Goal: Task Accomplishment & Management: Use online tool/utility

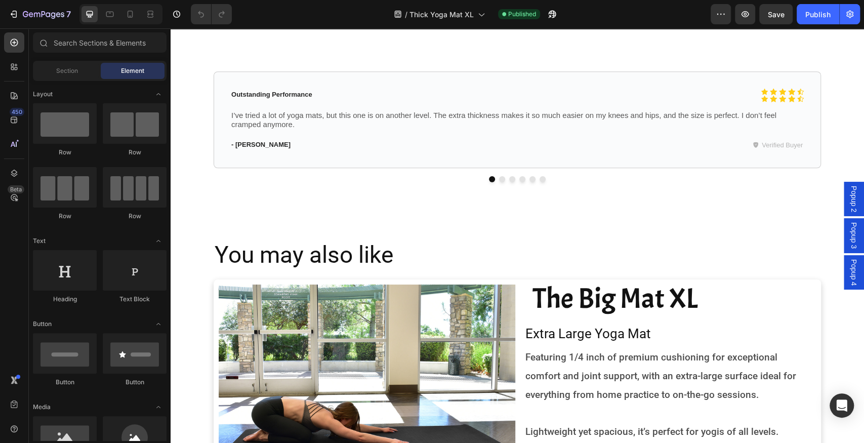
scroll to position [1142, 0]
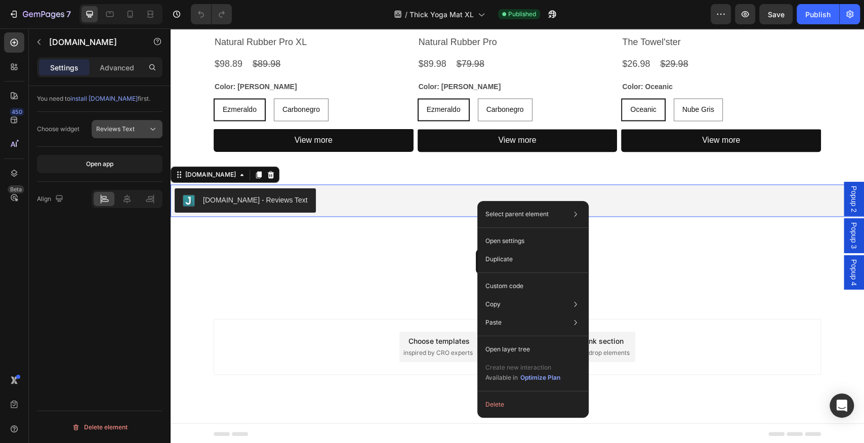
click at [137, 129] on div "Reviews Text" at bounding box center [122, 129] width 52 height 9
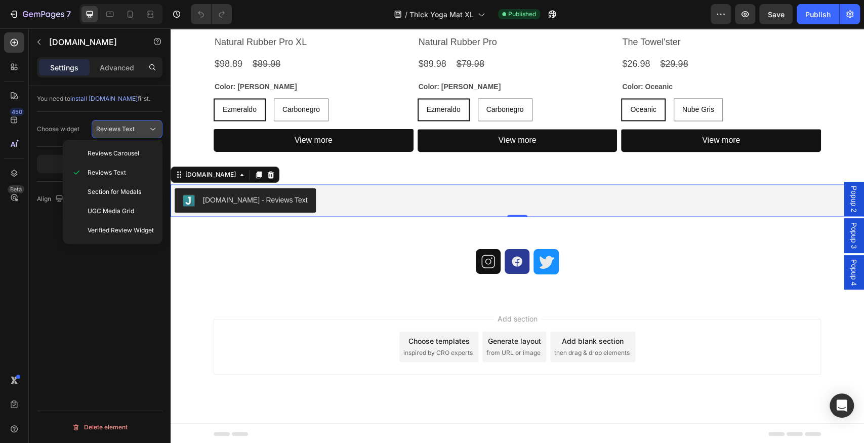
click at [137, 129] on div "Reviews Text" at bounding box center [122, 129] width 52 height 9
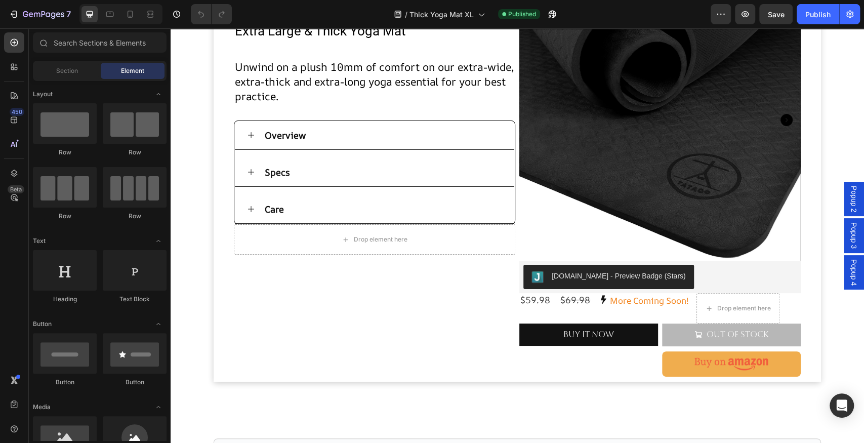
scroll to position [79, 0]
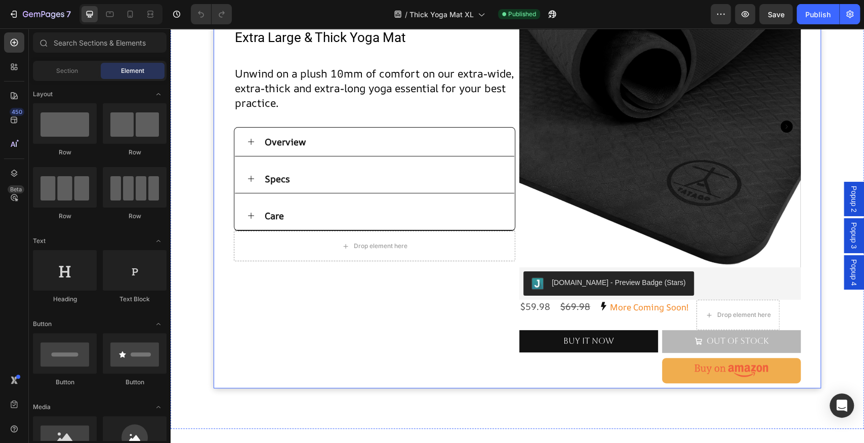
click at [510, 278] on div "Thick Mat XL Heading Extra Large & Thick Yoga Mat Text Block Product Images Unw…" at bounding box center [374, 184] width 281 height 397
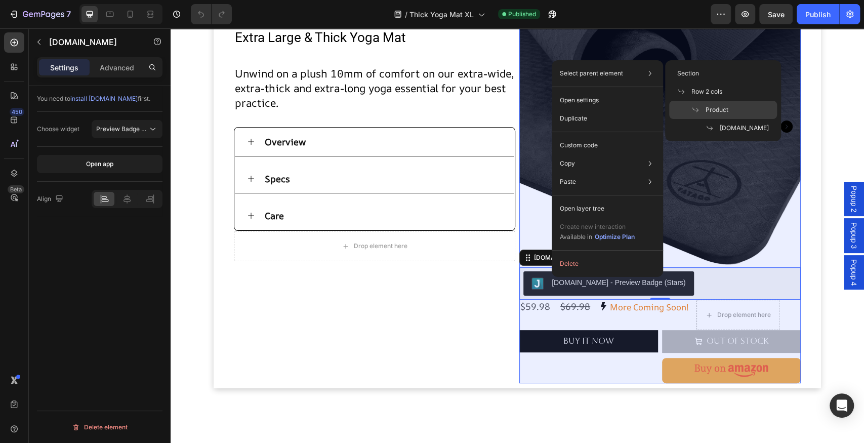
drag, startPoint x: 716, startPoint y: 105, endPoint x: 546, endPoint y: 77, distance: 172.8
click at [716, 105] on span "Product" at bounding box center [717, 109] width 23 height 9
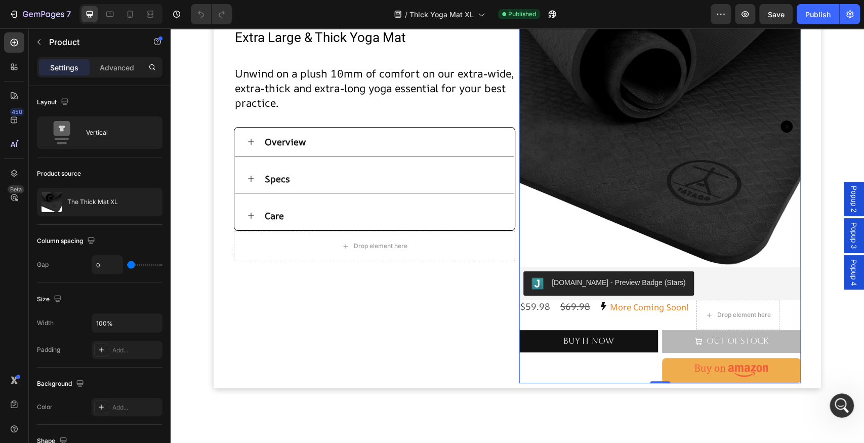
scroll to position [0, 0]
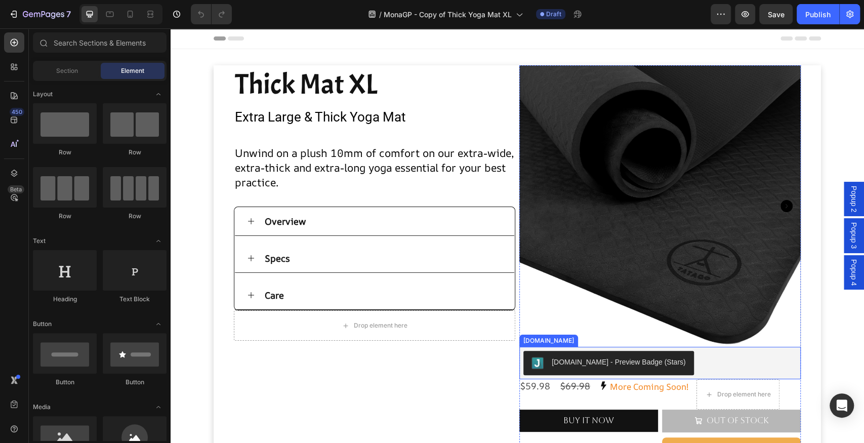
click at [689, 355] on div "[DOMAIN_NAME] - Preview Badge (Stars)" at bounding box center [659, 363] width 273 height 24
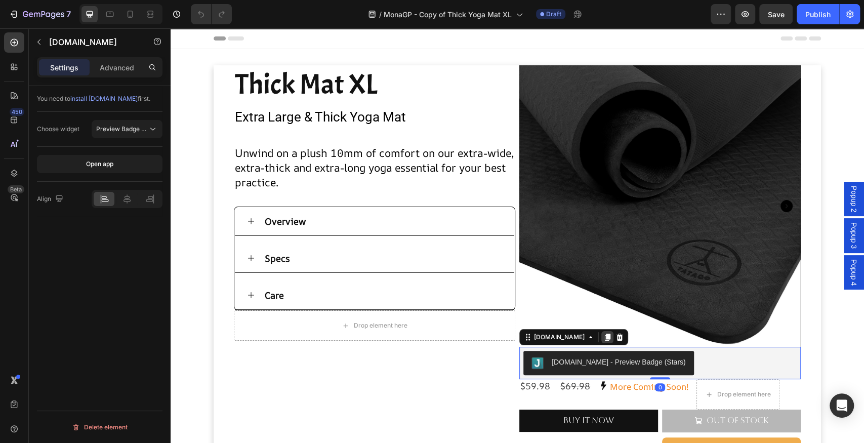
click at [603, 334] on icon at bounding box center [607, 337] width 8 height 8
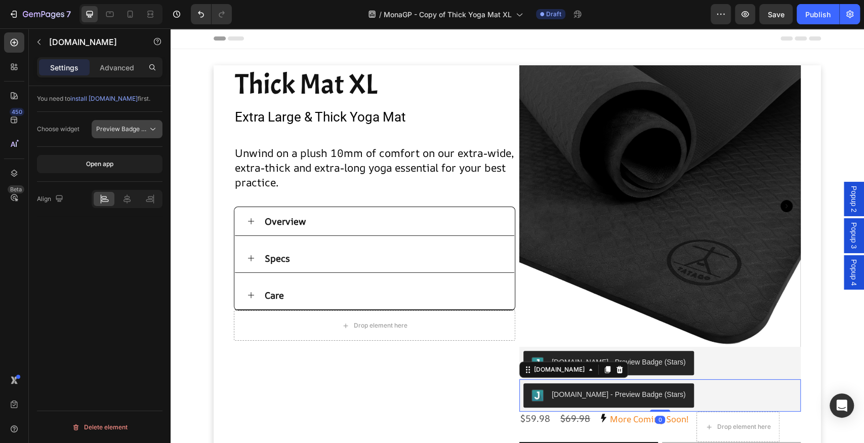
click at [147, 133] on span "Preview Badge (Stars)" at bounding box center [122, 129] width 52 height 9
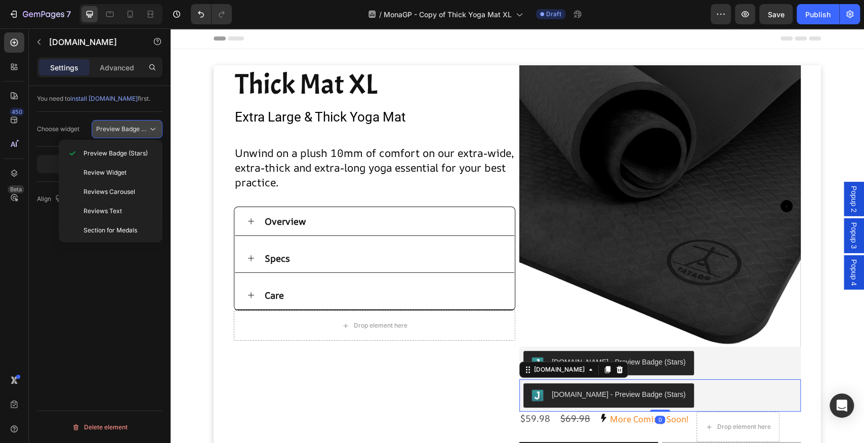
click at [147, 133] on span "Preview Badge (Stars)" at bounding box center [122, 129] width 52 height 9
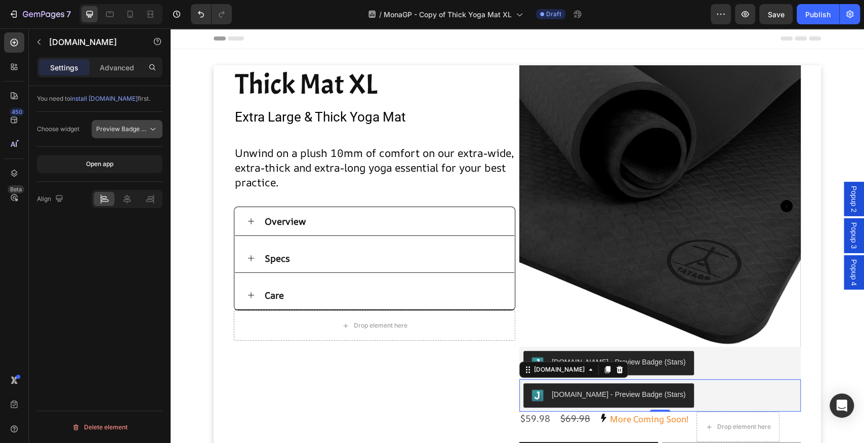
click at [103, 123] on button "Preview Badge (Stars)" at bounding box center [127, 129] width 71 height 18
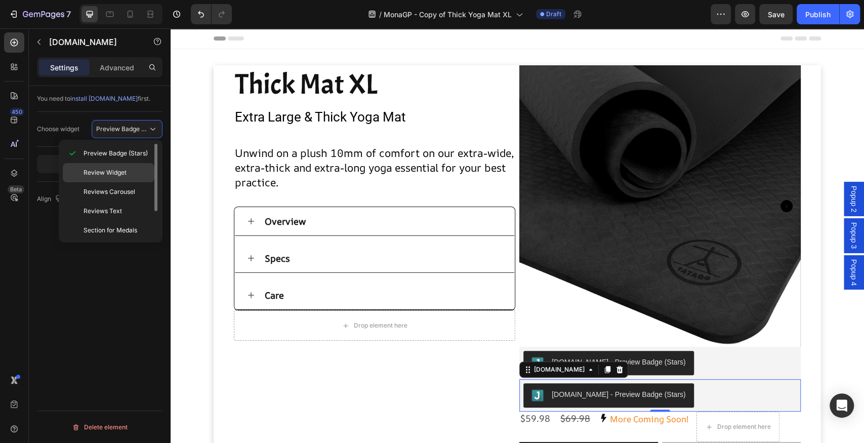
click at [114, 175] on span "Review Widget" at bounding box center [105, 172] width 43 height 9
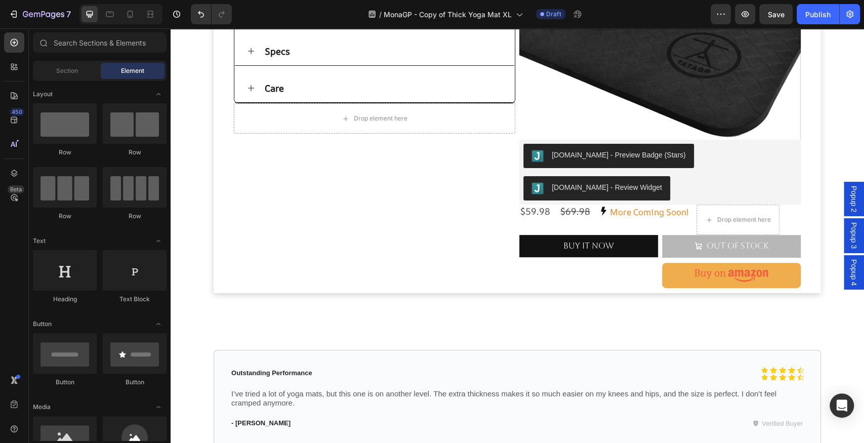
scroll to position [241, 0]
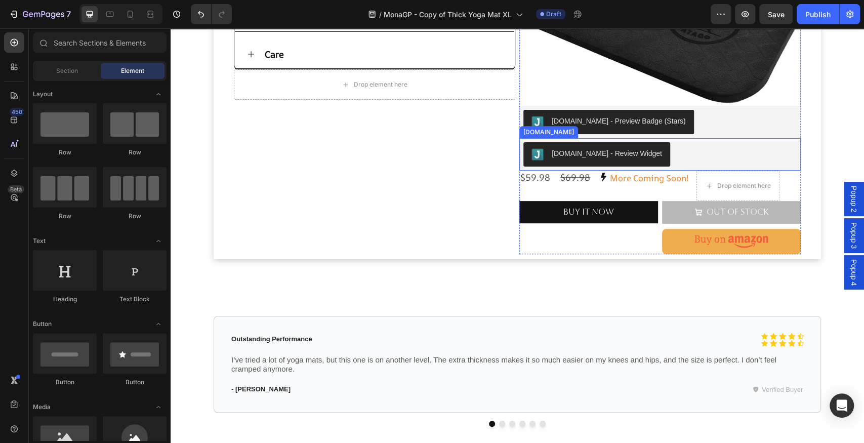
click at [654, 146] on div "[DOMAIN_NAME] - Review Widget" at bounding box center [659, 154] width 273 height 24
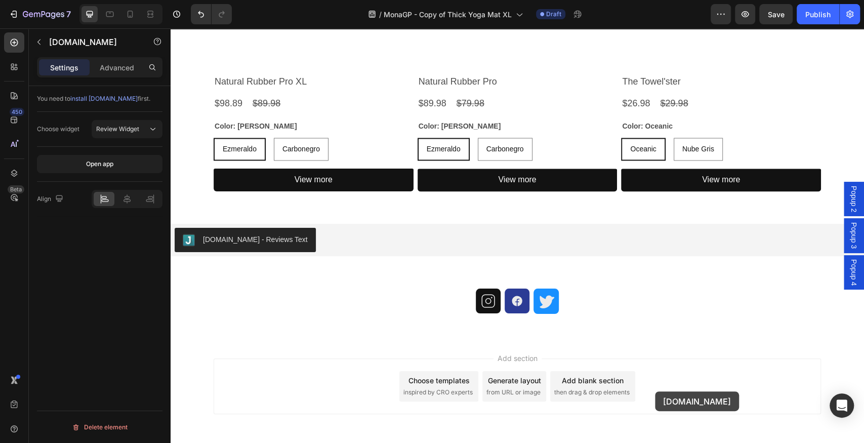
scroll to position [1152, 0]
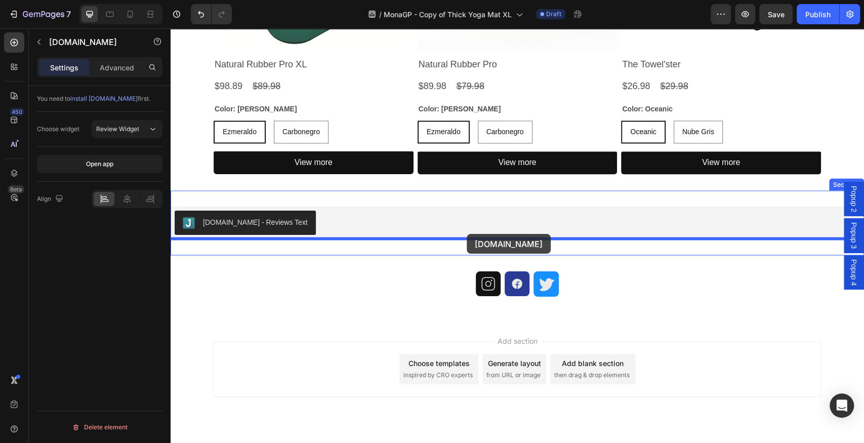
drag, startPoint x: 549, startPoint y: 130, endPoint x: 467, endPoint y: 234, distance: 132.2
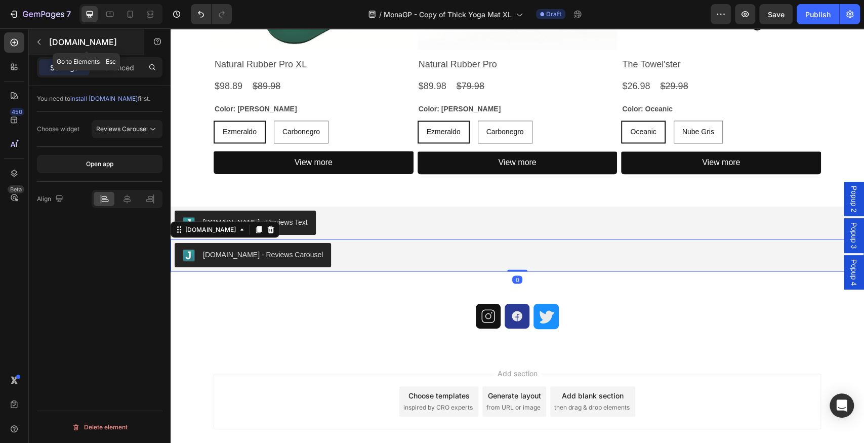
click at [50, 43] on p "[DOMAIN_NAME]" at bounding box center [92, 42] width 86 height 12
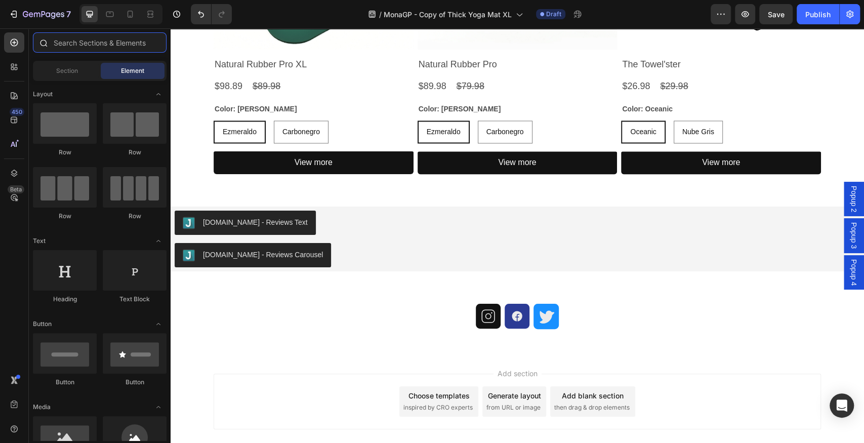
click at [70, 42] on input "text" at bounding box center [100, 42] width 134 height 20
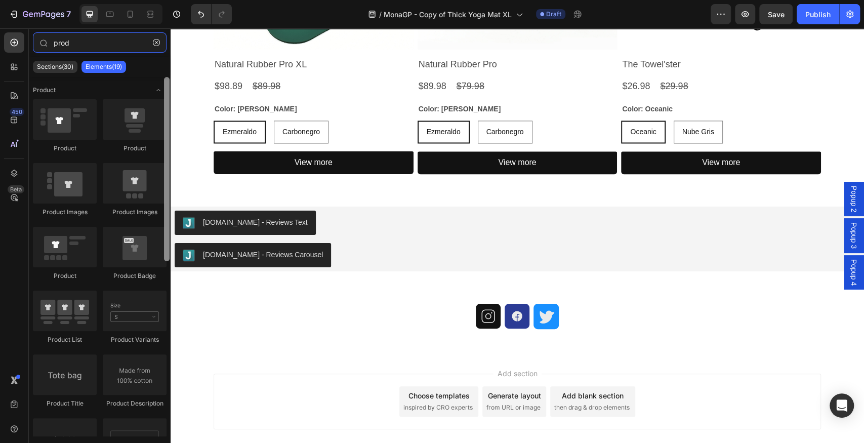
type input "prod"
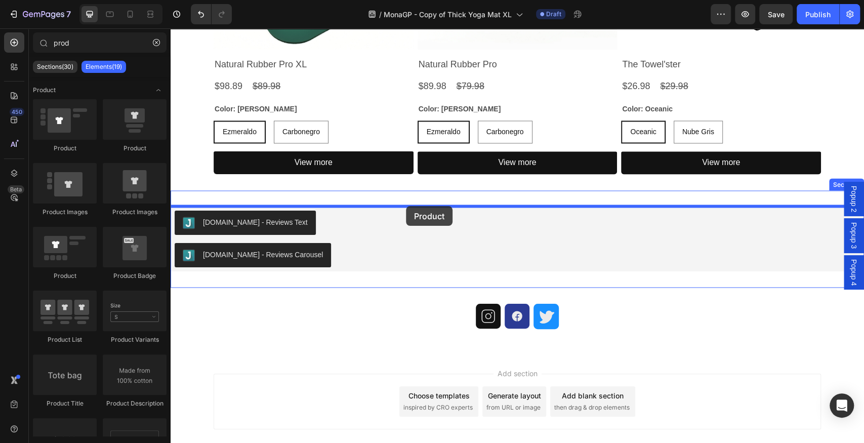
drag, startPoint x: 338, startPoint y: 158, endPoint x: 406, endPoint y: 206, distance: 83.5
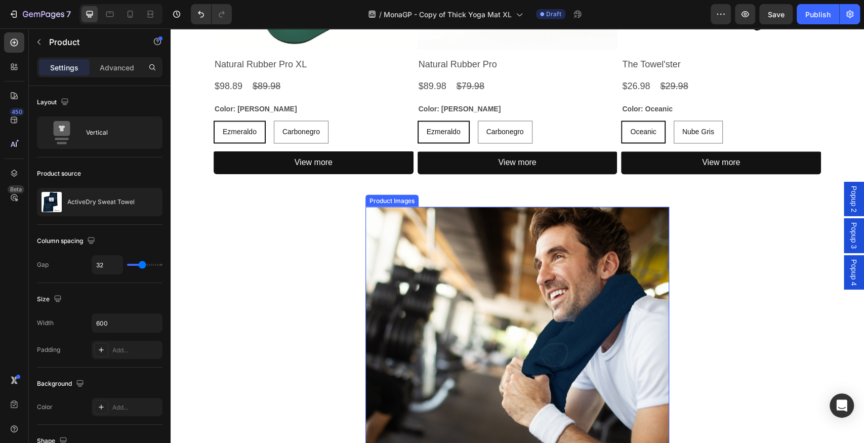
click at [431, 245] on img at bounding box center [517, 359] width 304 height 304
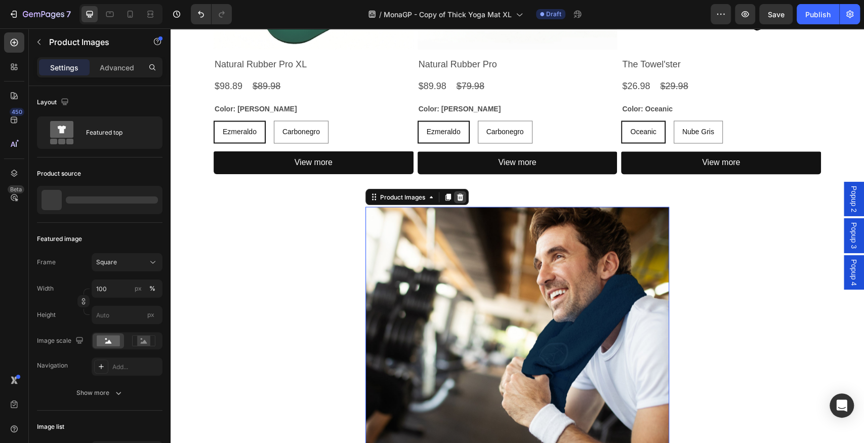
click at [456, 196] on icon at bounding box center [460, 197] width 8 height 8
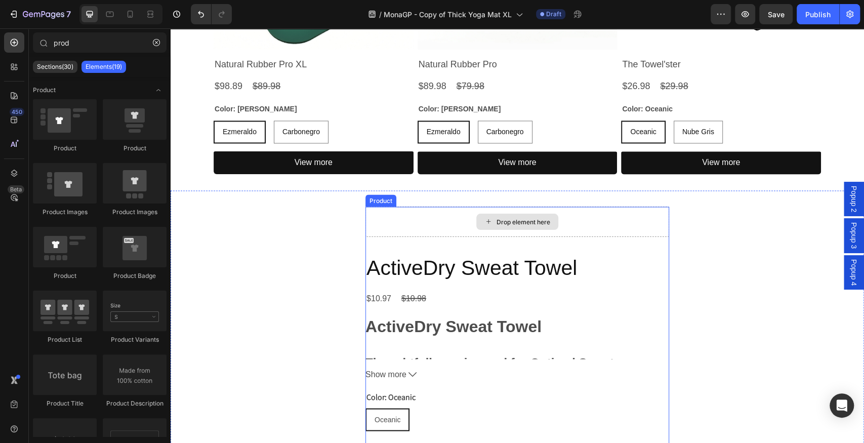
click at [432, 220] on div "Drop element here" at bounding box center [517, 222] width 304 height 30
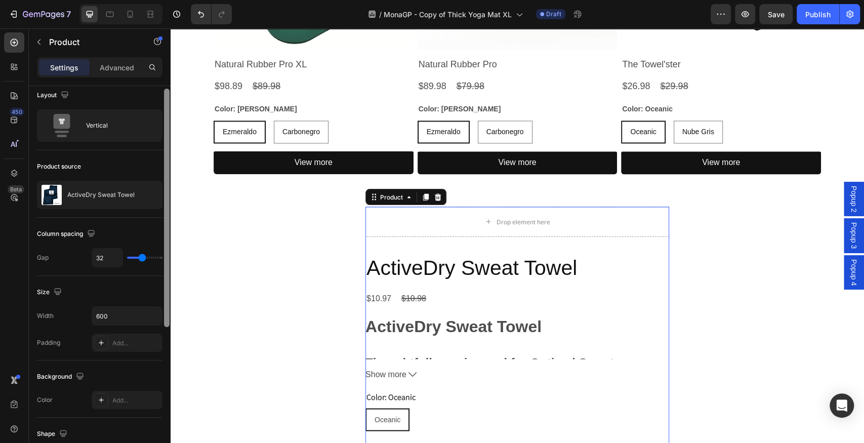
scroll to position [0, 0]
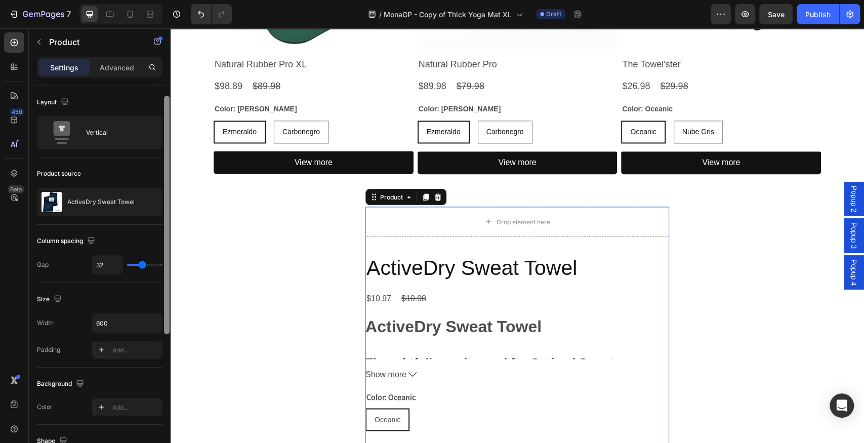
click at [170, 194] on div at bounding box center [167, 285] width 8 height 386
click at [126, 225] on div "Layout Vertical" at bounding box center [100, 254] width 126 height 58
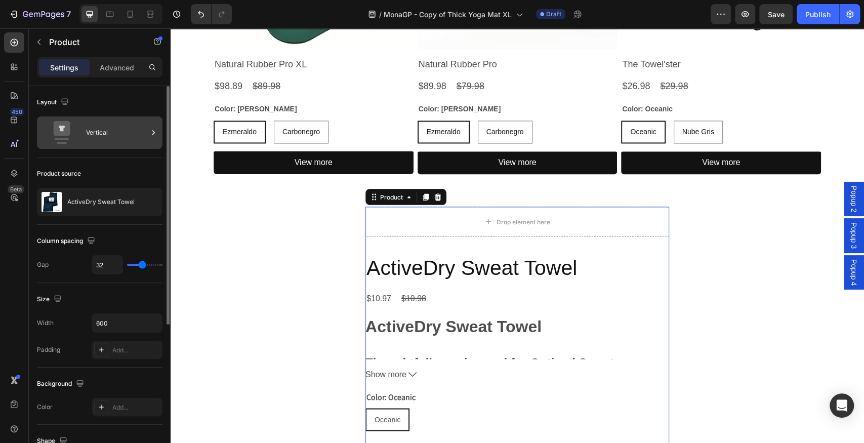
click at [125, 138] on div "Vertical" at bounding box center [117, 132] width 62 height 23
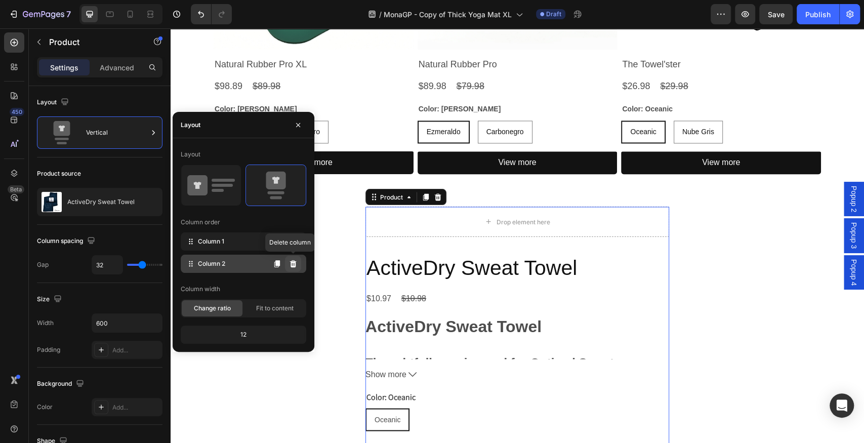
click at [293, 261] on icon at bounding box center [293, 264] width 8 height 8
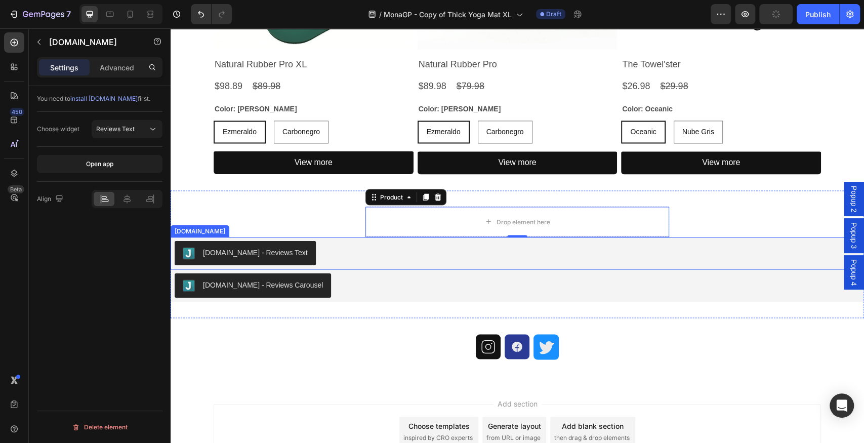
click at [398, 247] on div "[DOMAIN_NAME] - Reviews Text" at bounding box center [517, 253] width 685 height 24
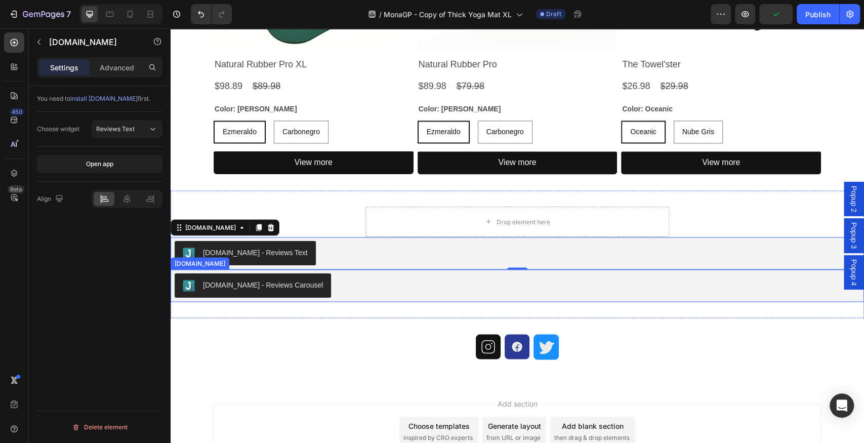
click at [341, 274] on div "[DOMAIN_NAME] - Reviews Carousel" at bounding box center [517, 285] width 685 height 24
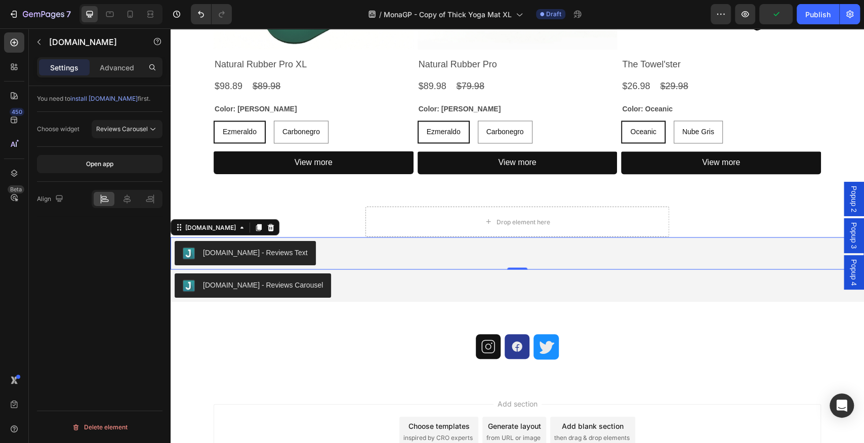
click at [332, 253] on div "[DOMAIN_NAME] - Reviews Text" at bounding box center [517, 253] width 685 height 24
click at [268, 224] on icon at bounding box center [271, 227] width 7 height 7
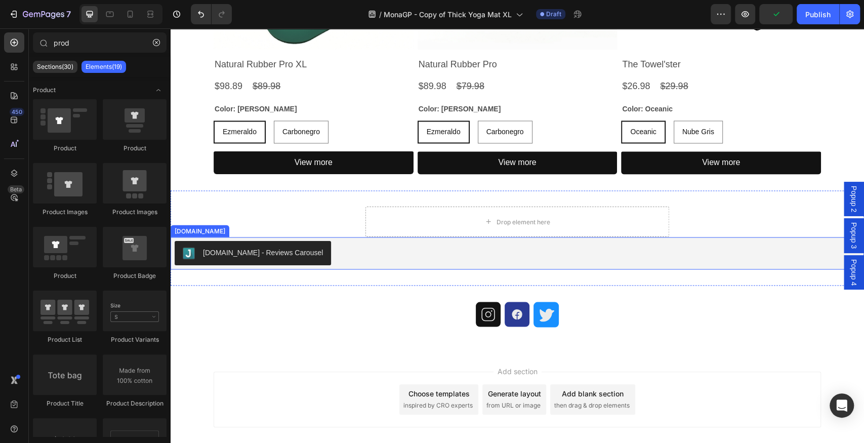
click at [329, 247] on div "[DOMAIN_NAME] - Reviews Carousel" at bounding box center [517, 253] width 685 height 24
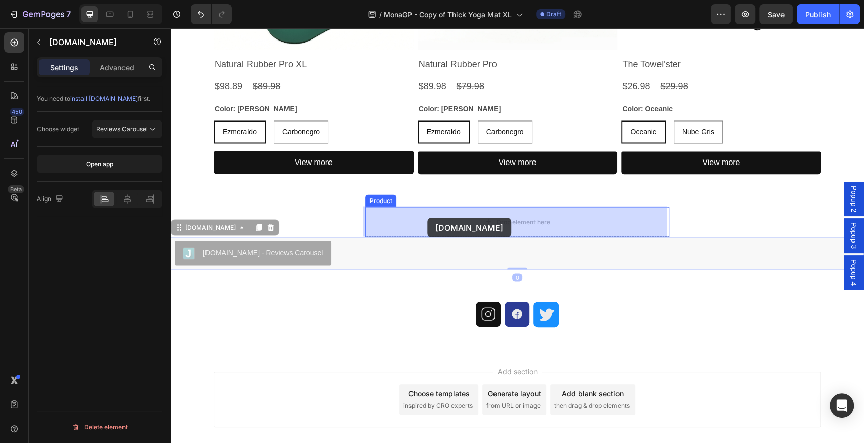
drag, startPoint x: 207, startPoint y: 227, endPoint x: 427, endPoint y: 218, distance: 220.4
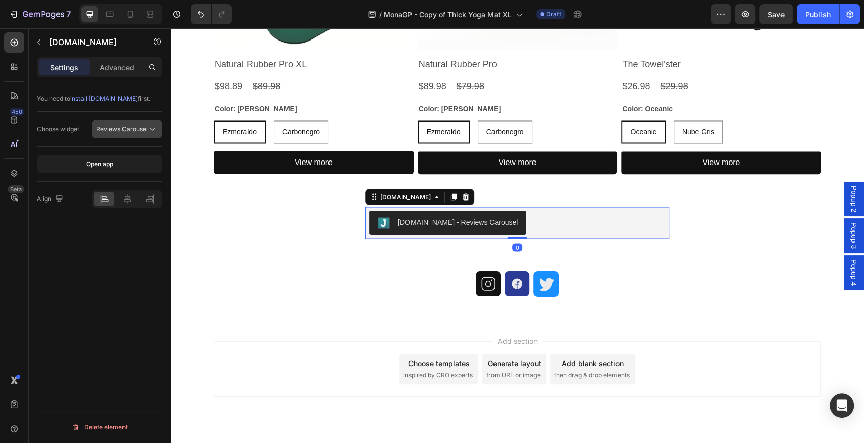
click at [146, 134] on button "Reviews Carousel" at bounding box center [127, 129] width 71 height 18
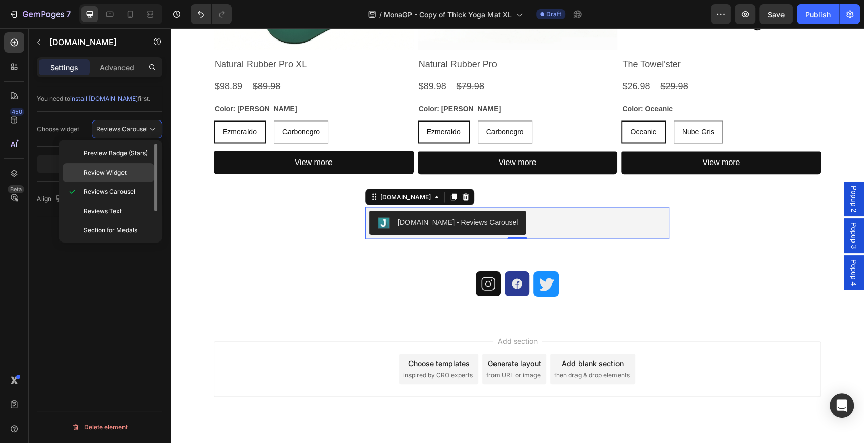
click at [134, 174] on p "Review Widget" at bounding box center [117, 172] width 66 height 9
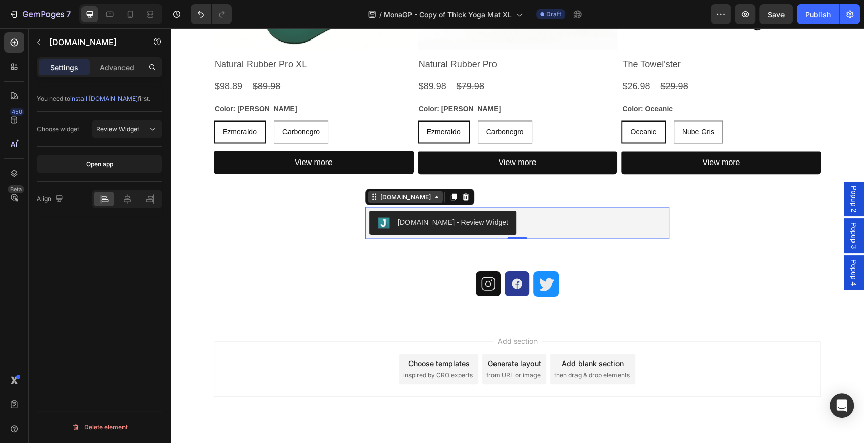
click at [395, 197] on div "[DOMAIN_NAME]" at bounding box center [405, 196] width 55 height 9
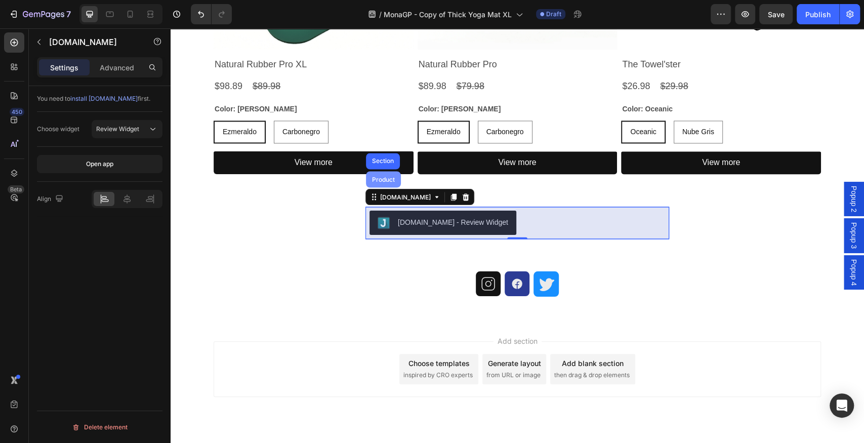
click at [383, 179] on div "Product" at bounding box center [383, 179] width 27 height 6
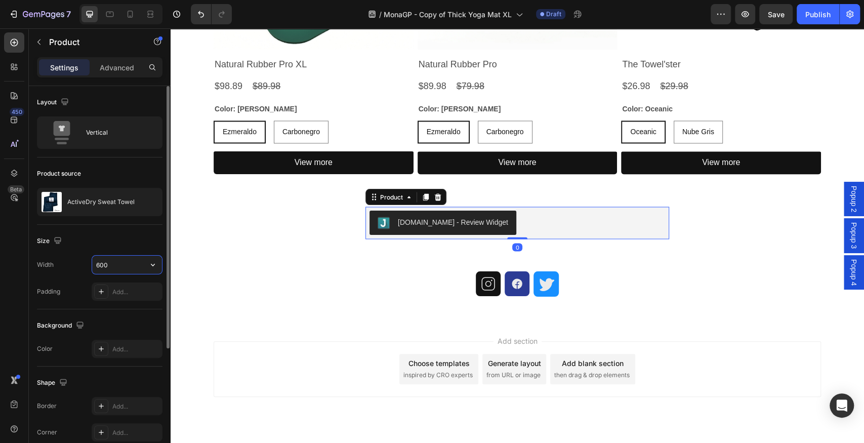
click at [130, 257] on input "600" at bounding box center [127, 265] width 70 height 18
click at [141, 265] on input "600" at bounding box center [127, 265] width 70 height 18
click at [150, 265] on icon "button" at bounding box center [153, 265] width 10 height 10
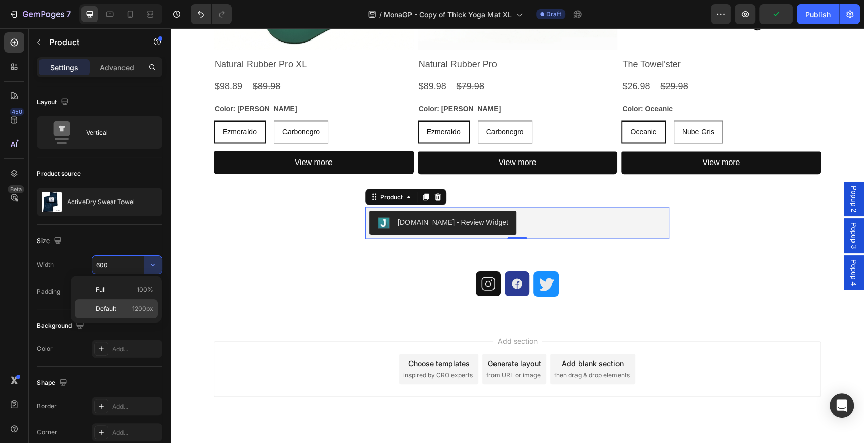
click at [136, 304] on span "1200px" at bounding box center [142, 308] width 21 height 9
type input "1200"
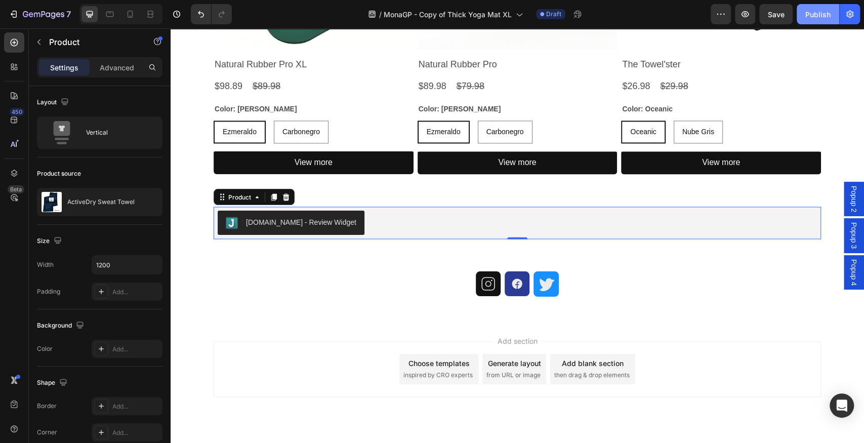
click at [814, 15] on div "Publish" at bounding box center [817, 14] width 25 height 11
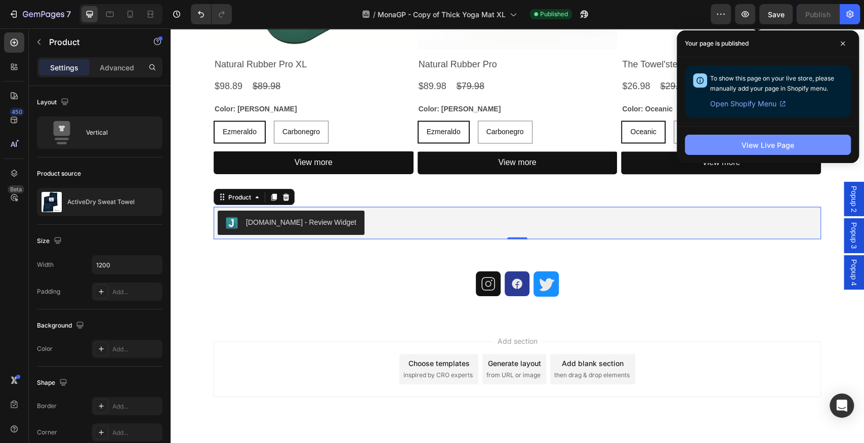
click at [764, 146] on div "View Live Page" at bounding box center [767, 145] width 53 height 11
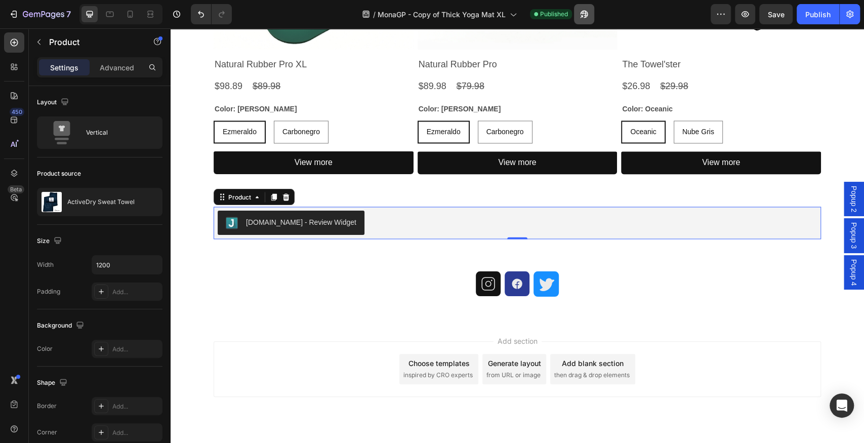
click at [591, 16] on button "button" at bounding box center [584, 14] width 20 height 20
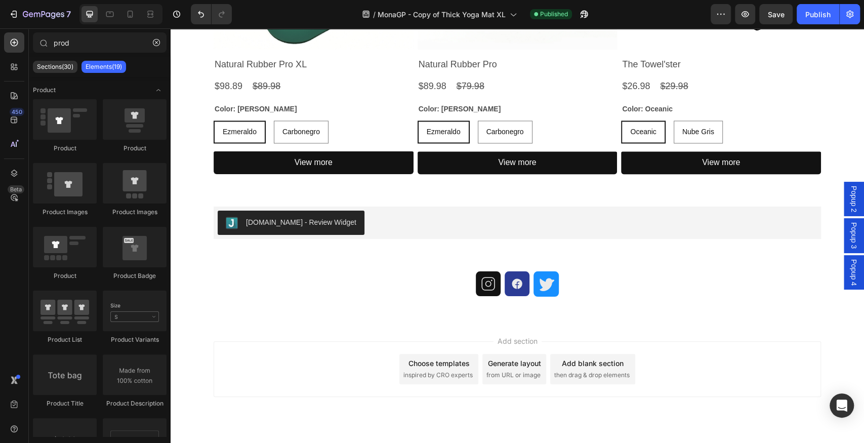
drag, startPoint x: 858, startPoint y: 338, endPoint x: 863, endPoint y: 55, distance: 283.5
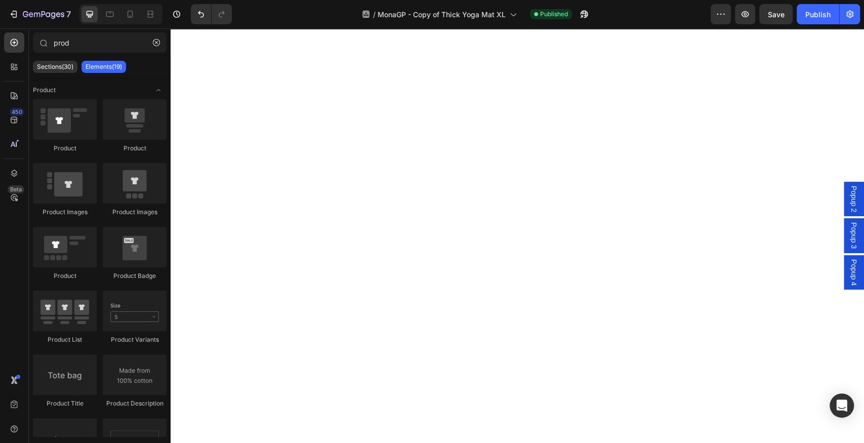
scroll to position [253, 0]
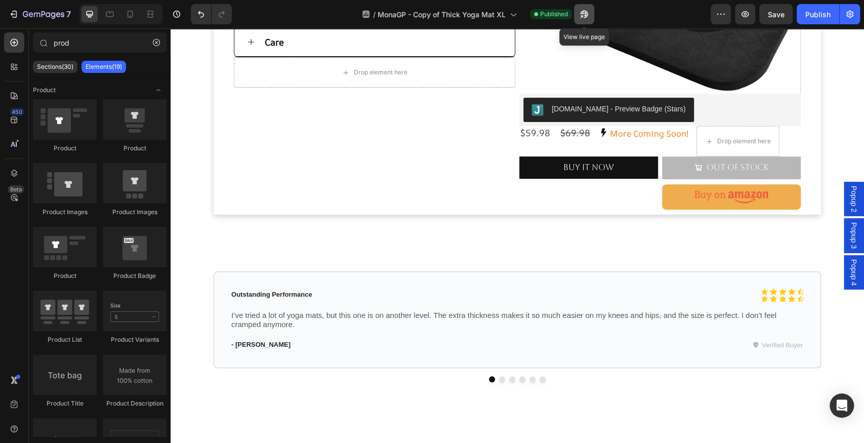
click at [583, 16] on icon "button" at bounding box center [581, 16] width 3 height 3
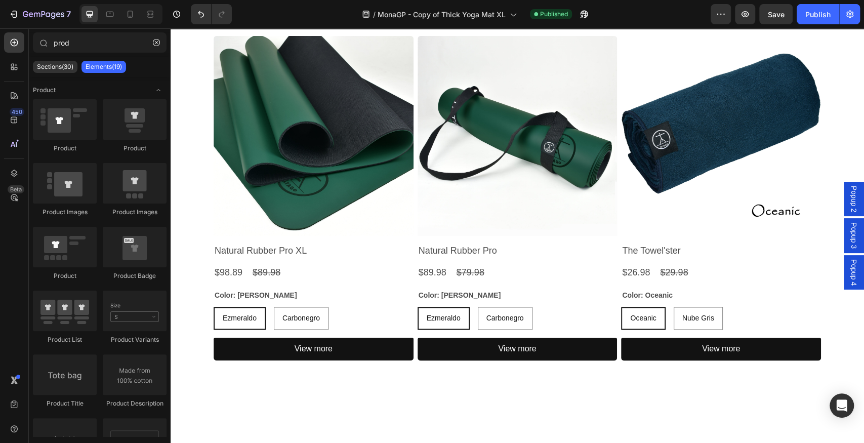
scroll to position [1142, 0]
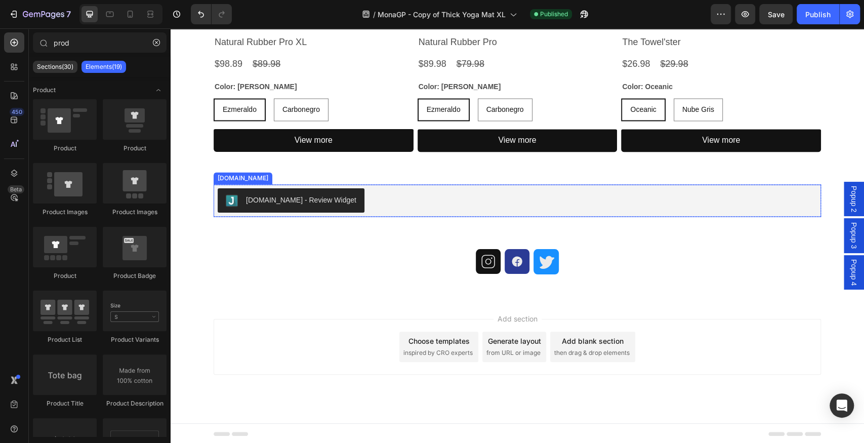
click at [410, 210] on div "[DOMAIN_NAME] - Review Widget" at bounding box center [517, 200] width 599 height 24
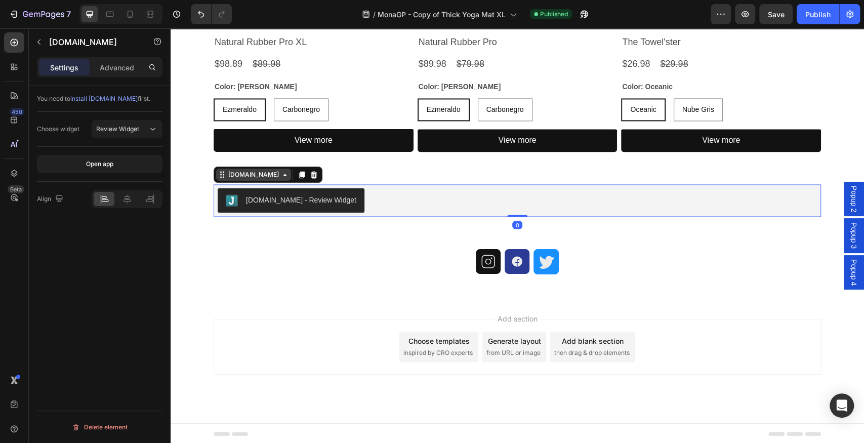
click at [253, 176] on div "[DOMAIN_NAME]" at bounding box center [253, 174] width 55 height 9
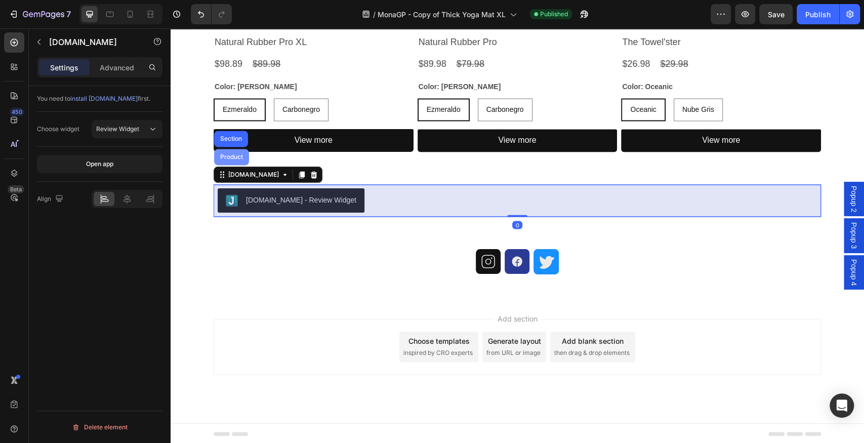
click at [231, 151] on div "Product" at bounding box center [231, 157] width 35 height 16
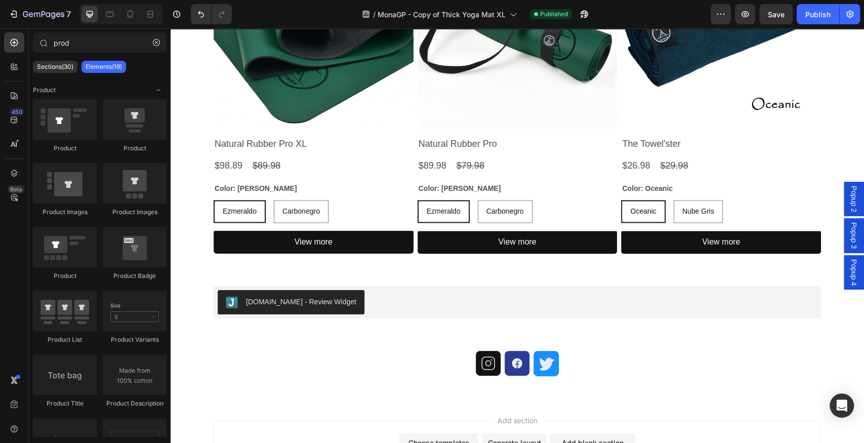
scroll to position [1055, 0]
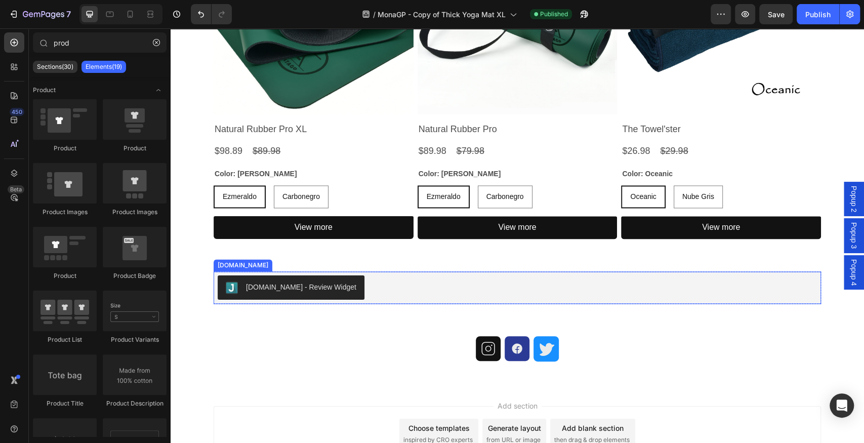
click at [423, 287] on div "[DOMAIN_NAME] - Review Widget" at bounding box center [517, 287] width 599 height 24
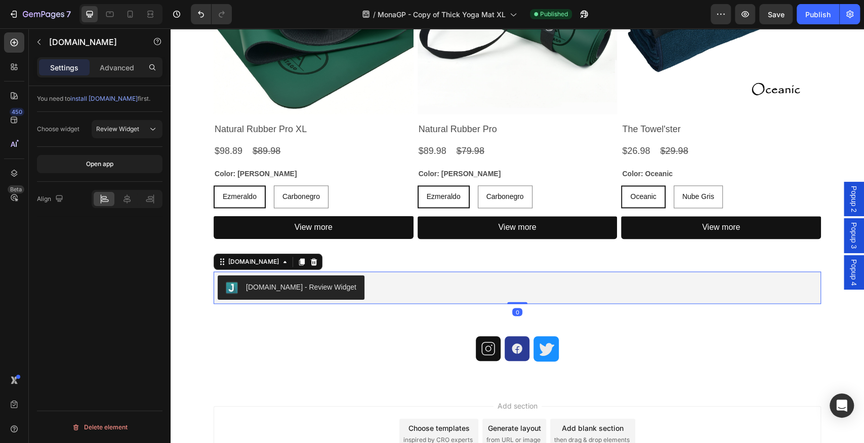
click at [399, 285] on div "[DOMAIN_NAME] - Review Widget" at bounding box center [517, 287] width 599 height 24
click at [253, 262] on div "[DOMAIN_NAME]" at bounding box center [253, 261] width 55 height 9
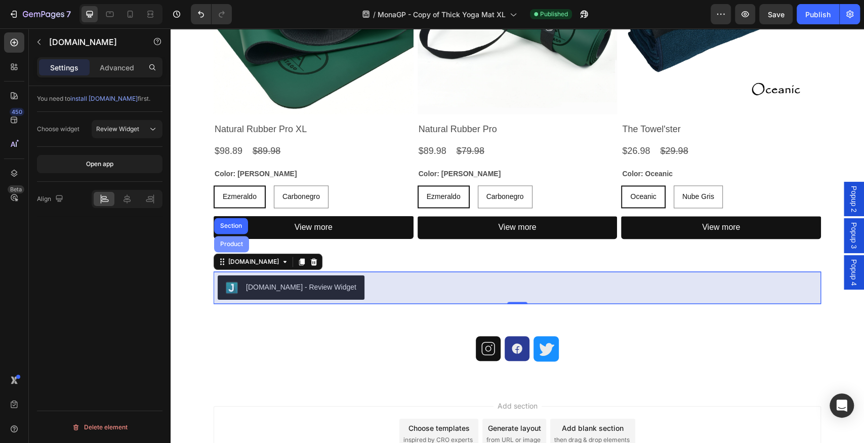
click at [229, 239] on div "Product" at bounding box center [231, 244] width 35 height 16
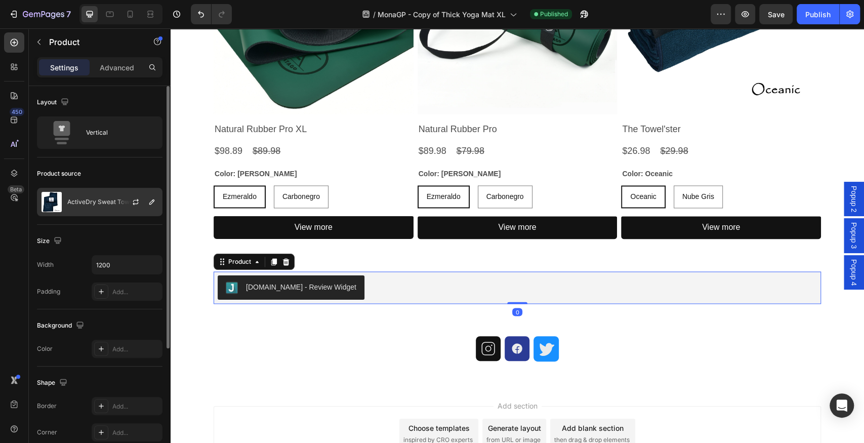
click at [101, 202] on p "ActiveDry Sweat Towel" at bounding box center [100, 201] width 67 height 7
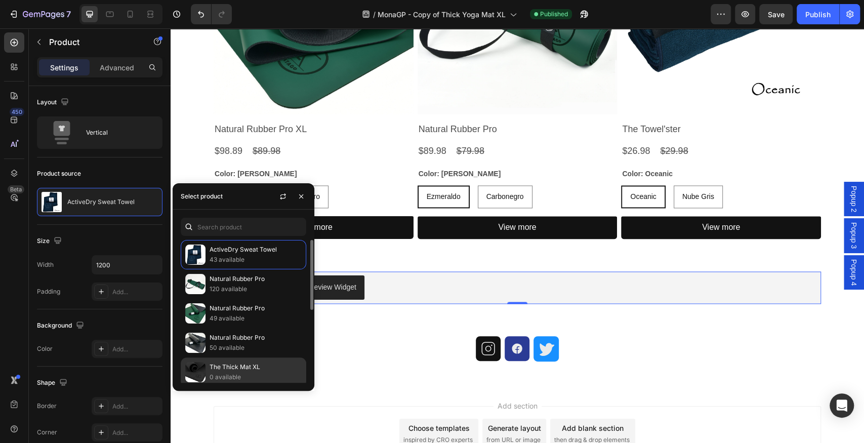
click at [250, 368] on p "The Thick Mat XL" at bounding box center [256, 367] width 92 height 10
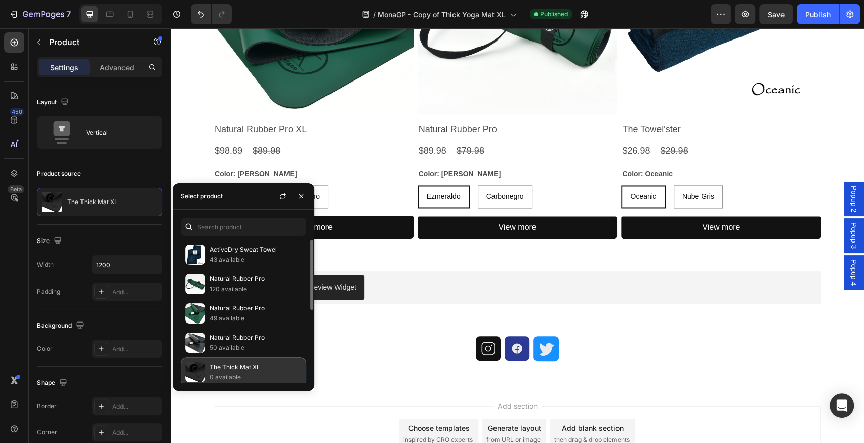
click at [237, 364] on p "The Thick Mat XL" at bounding box center [256, 367] width 92 height 10
click at [259, 363] on p "The Thick Mat XL" at bounding box center [256, 367] width 92 height 10
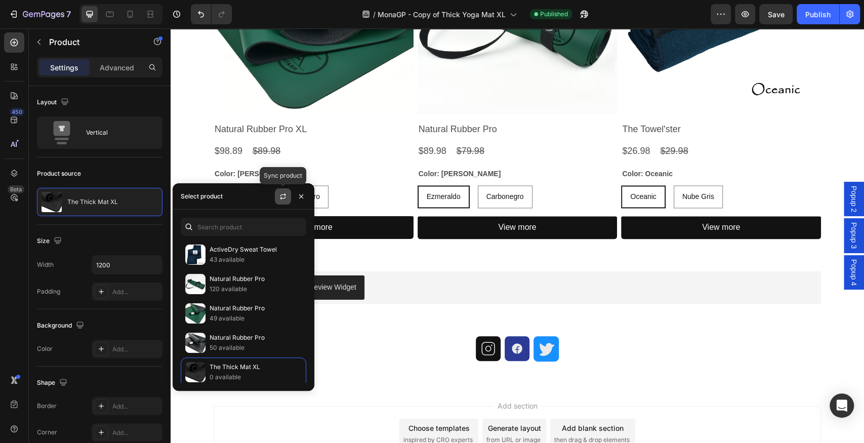
click at [285, 192] on icon "button" at bounding box center [283, 196] width 8 height 8
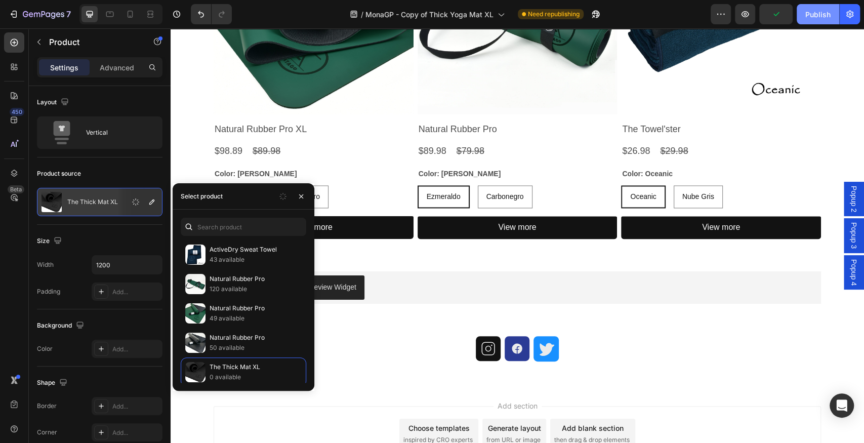
click at [813, 18] on div "Publish" at bounding box center [817, 14] width 25 height 11
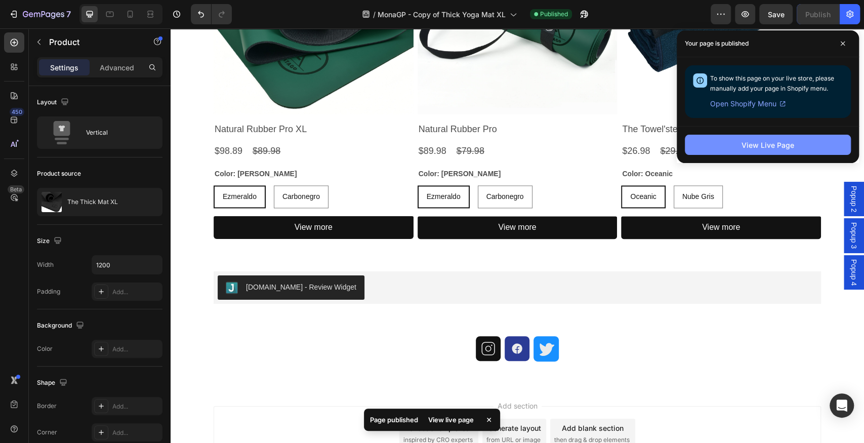
click at [789, 140] on div "View Live Page" at bounding box center [767, 145] width 53 height 11
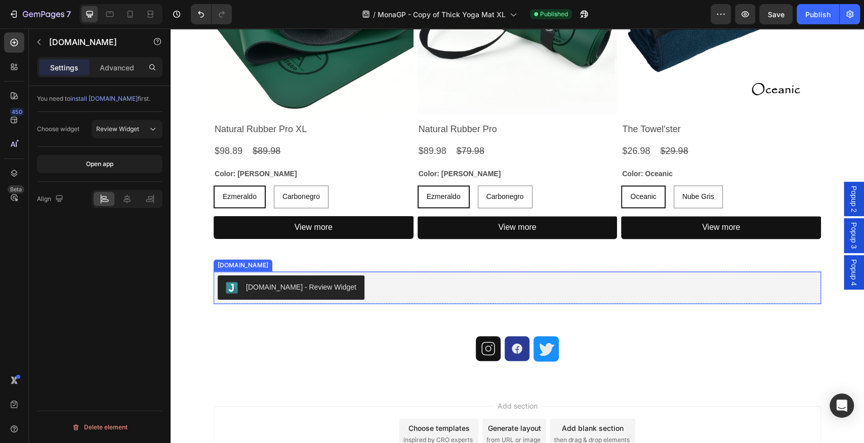
click at [377, 288] on div "[DOMAIN_NAME] - Review Widget" at bounding box center [517, 287] width 599 height 24
click at [244, 263] on div "[DOMAIN_NAME]" at bounding box center [253, 261] width 55 height 9
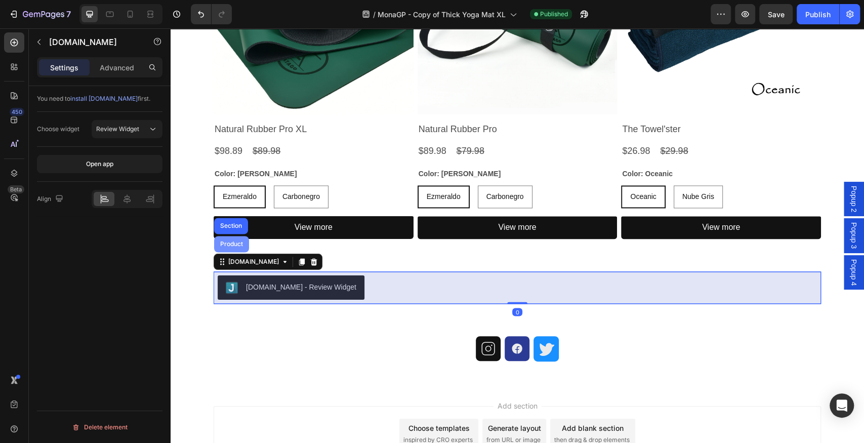
click at [240, 244] on div "Product" at bounding box center [231, 244] width 27 height 6
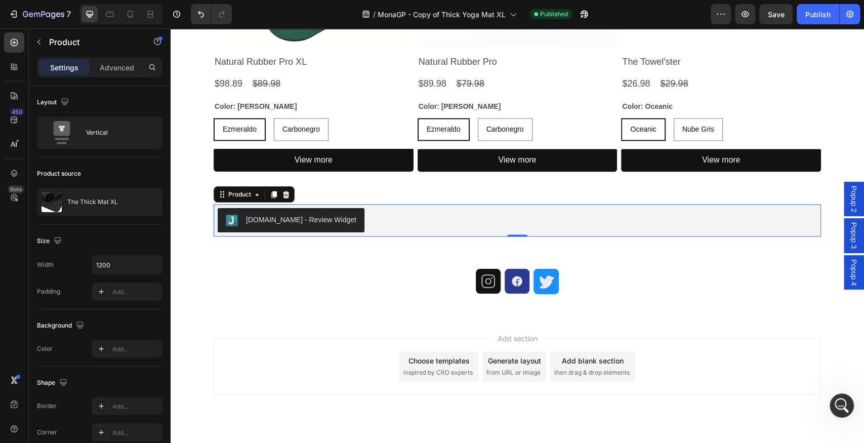
scroll to position [0, 0]
click at [202, 15] on icon "Undo/Redo" at bounding box center [201, 14] width 10 height 10
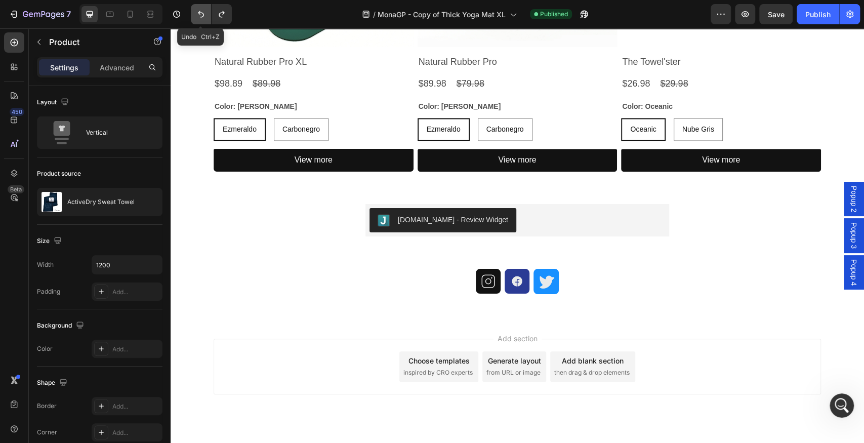
type input "600"
click at [202, 15] on icon "Undo/Redo" at bounding box center [201, 14] width 10 height 10
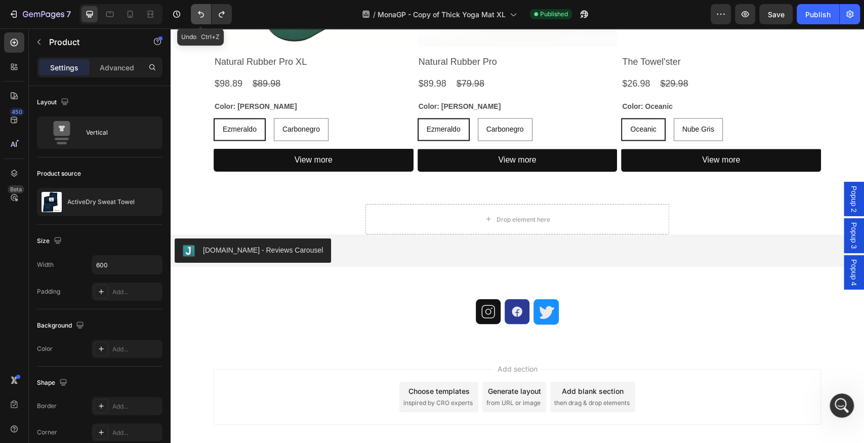
click at [202, 15] on icon "Undo/Redo" at bounding box center [201, 14] width 10 height 10
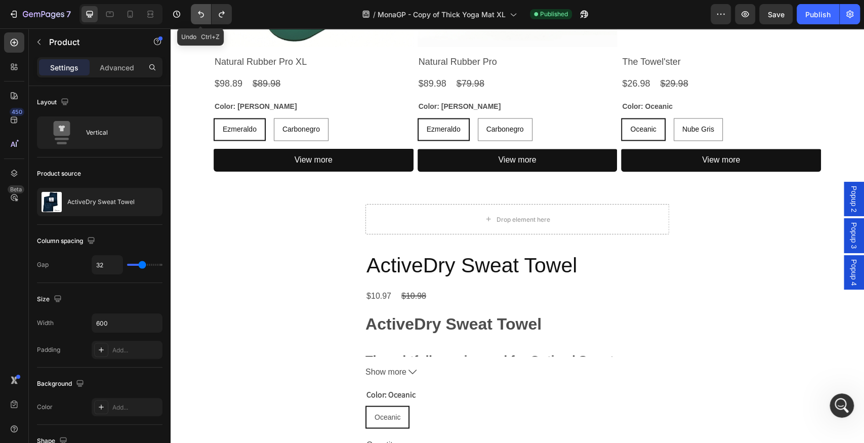
click at [202, 15] on icon "Undo/Redo" at bounding box center [201, 14] width 10 height 10
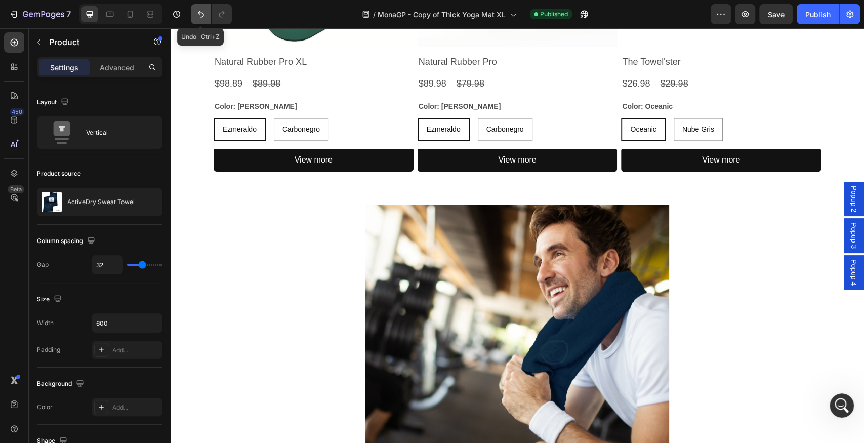
click at [202, 15] on icon "Undo/Redo" at bounding box center [201, 14] width 10 height 10
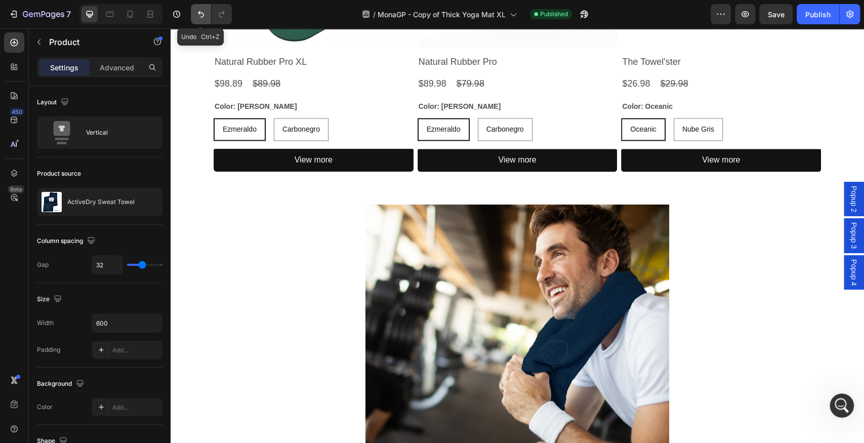
click at [202, 15] on icon "Undo/Redo" at bounding box center [201, 14] width 10 height 10
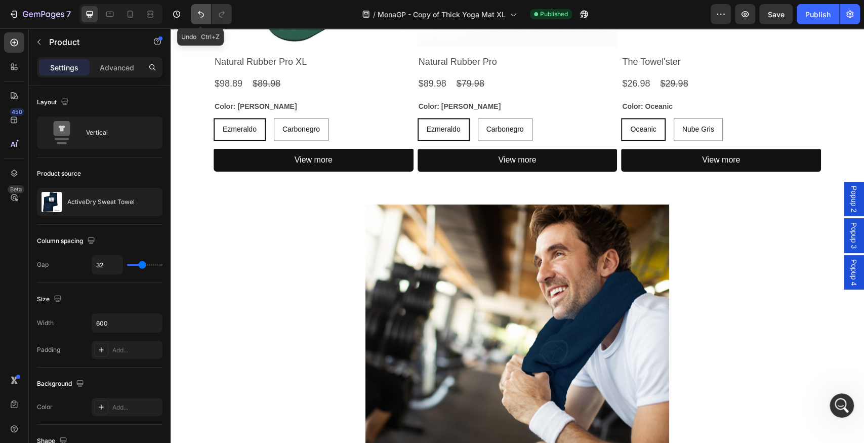
click at [202, 15] on icon "Undo/Redo" at bounding box center [201, 14] width 10 height 10
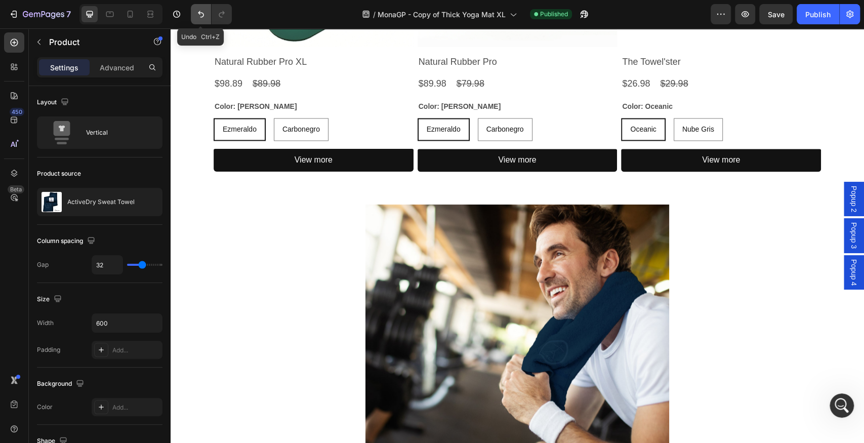
click at [202, 15] on icon "Undo/Redo" at bounding box center [201, 14] width 10 height 10
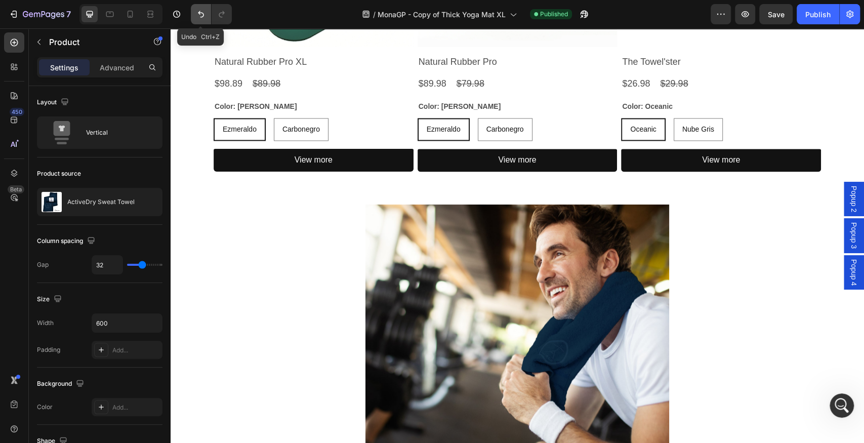
click at [202, 15] on icon "Undo/Redo" at bounding box center [201, 14] width 10 height 10
click at [200, 11] on icon "Undo/Redo" at bounding box center [201, 14] width 10 height 10
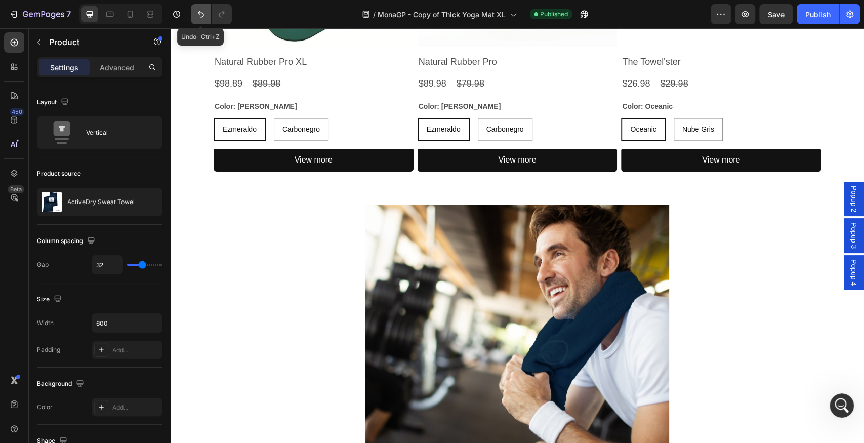
click at [200, 11] on icon "Undo/Redo" at bounding box center [201, 14] width 10 height 10
click at [196, 11] on icon "Undo/Redo" at bounding box center [201, 14] width 10 height 10
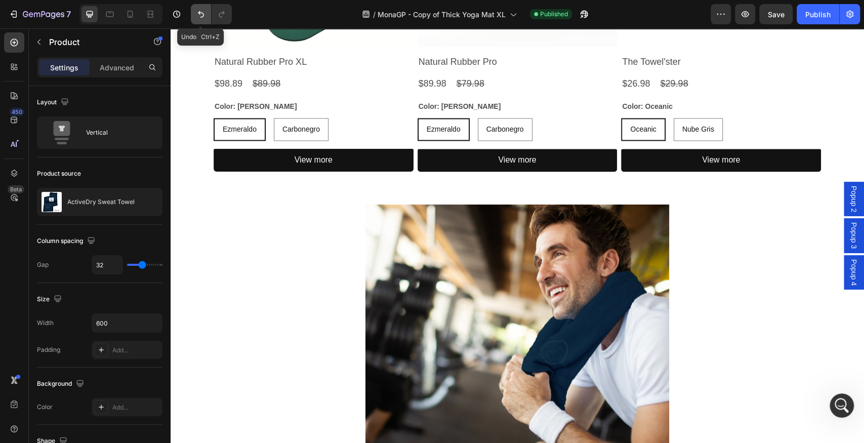
click at [196, 11] on icon "Undo/Redo" at bounding box center [201, 14] width 10 height 10
click at [199, 10] on icon "Undo/Redo" at bounding box center [201, 14] width 10 height 10
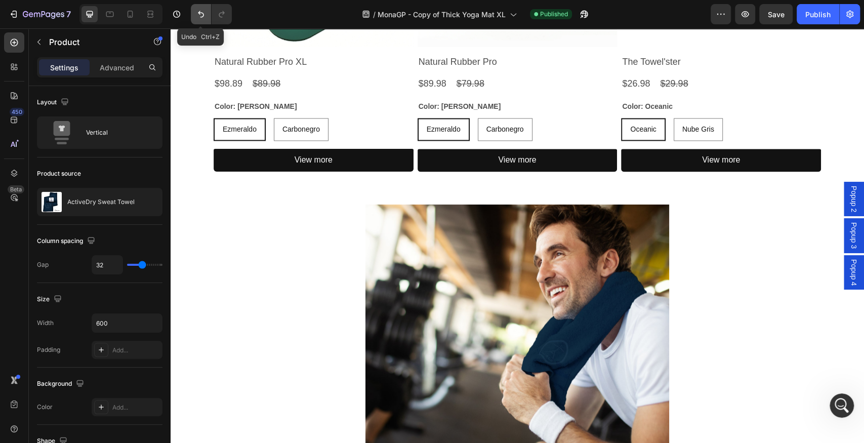
drag, startPoint x: 199, startPoint y: 10, endPoint x: 271, endPoint y: 33, distance: 75.1
click at [199, 10] on icon "Undo/Redo" at bounding box center [201, 14] width 10 height 10
click at [204, 13] on icon "Undo/Redo" at bounding box center [201, 14] width 10 height 10
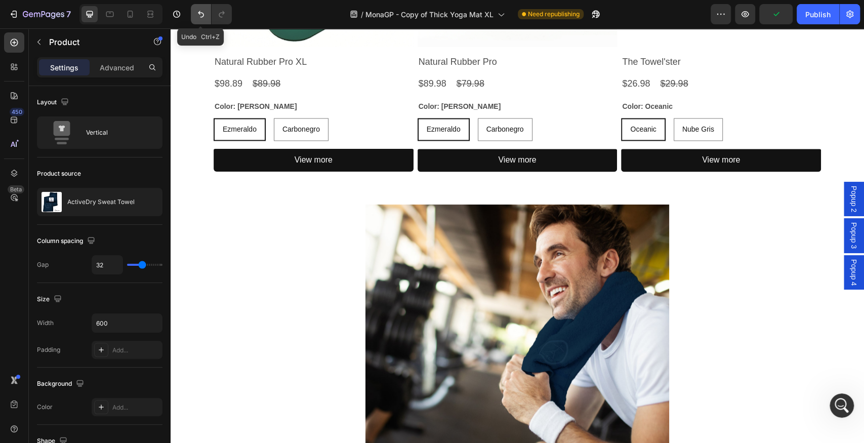
click at [204, 13] on icon "Undo/Redo" at bounding box center [201, 14] width 10 height 10
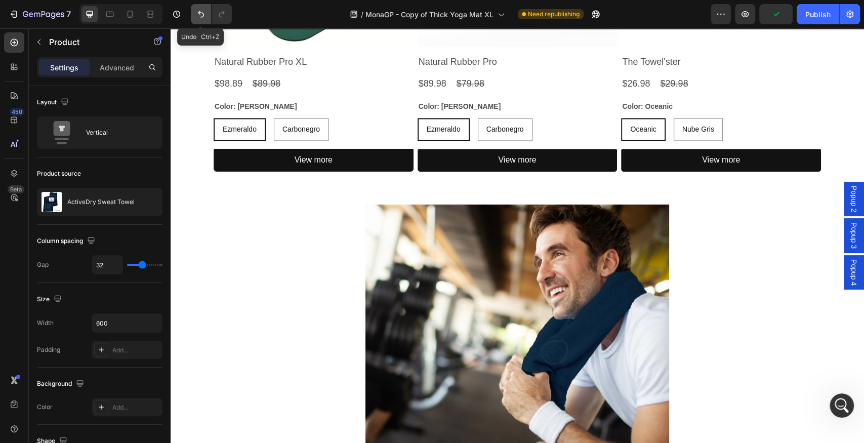
click at [204, 13] on icon "Undo/Redo" at bounding box center [201, 14] width 10 height 10
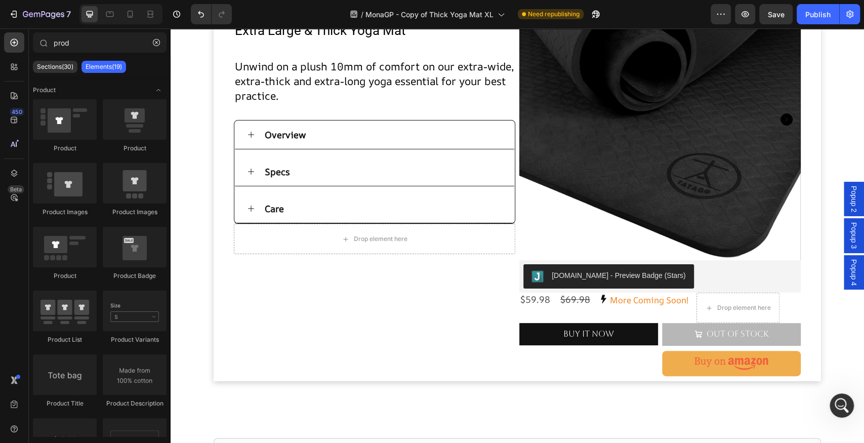
scroll to position [63, 0]
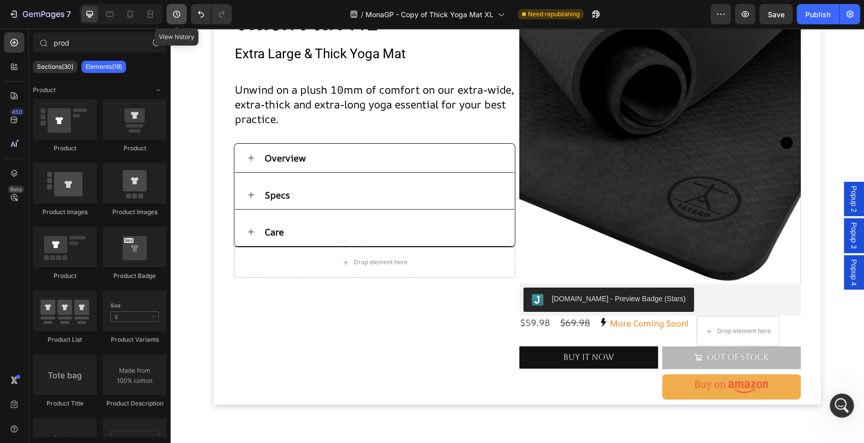
click at [175, 11] on icon "button" at bounding box center [176, 14] width 7 height 7
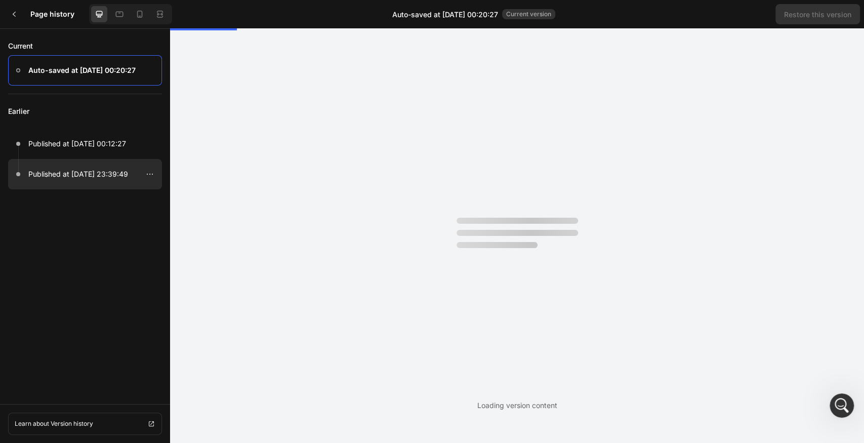
scroll to position [0, 0]
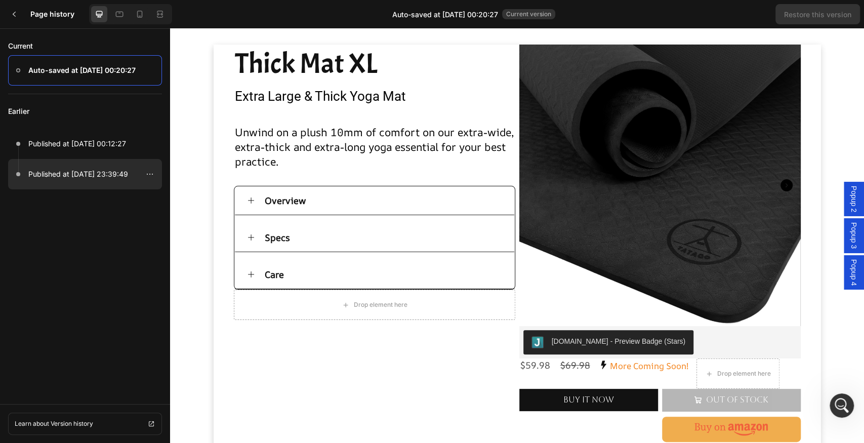
click at [78, 170] on p "Published at [DATE] 23:39:49" at bounding box center [78, 174] width 100 height 12
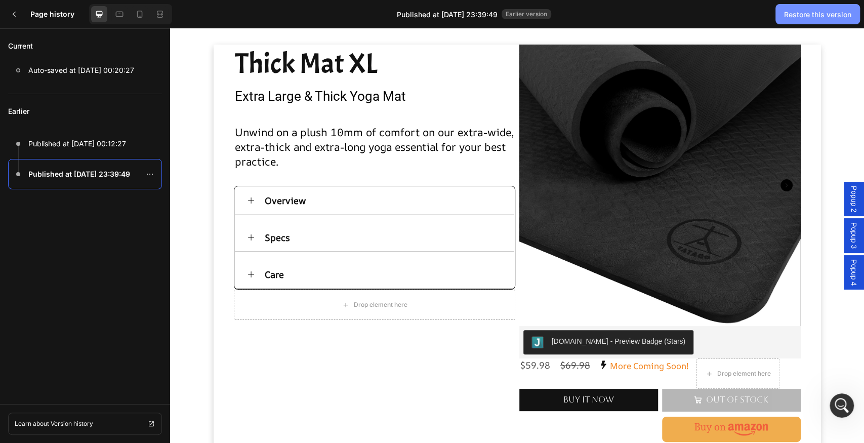
click at [809, 11] on div "Restore this version" at bounding box center [817, 14] width 67 height 11
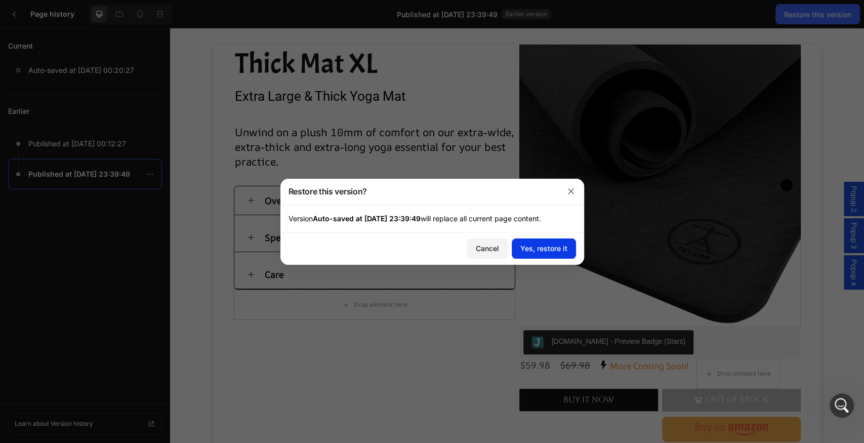
click at [553, 243] on div "Yes, restore it" at bounding box center [543, 248] width 47 height 11
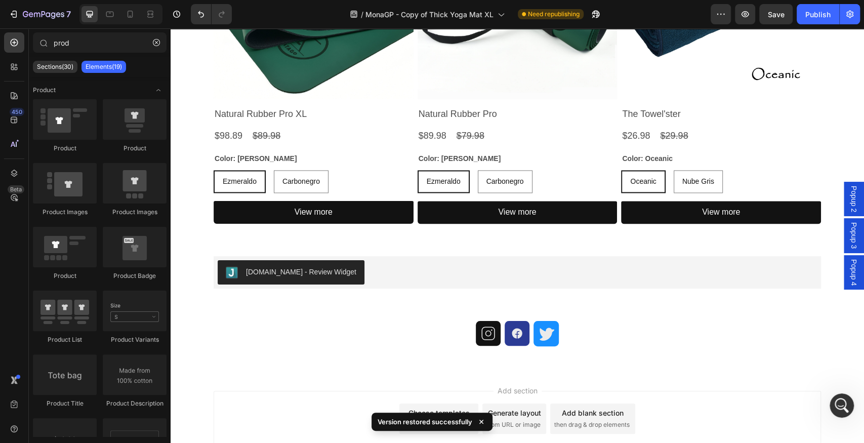
scroll to position [1096, 0]
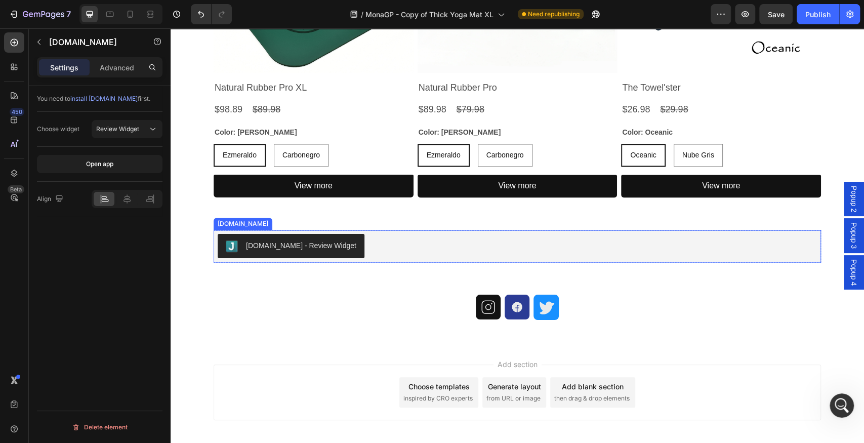
click at [480, 244] on div "[DOMAIN_NAME] - Review Widget" at bounding box center [517, 246] width 599 height 24
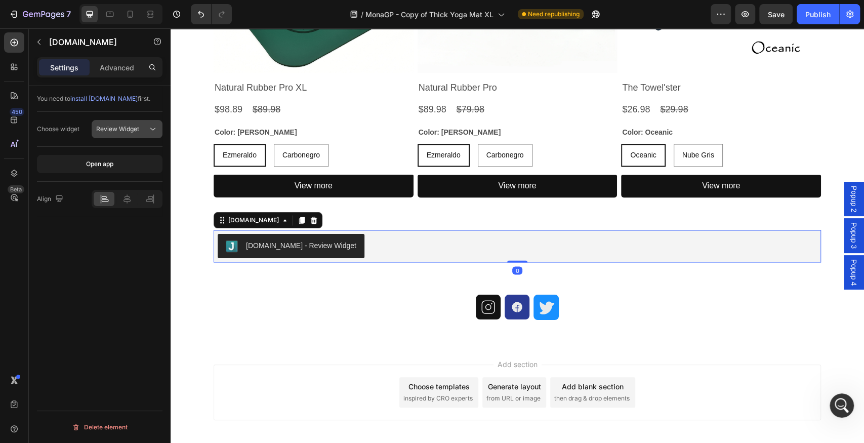
click at [131, 131] on span "Review Widget" at bounding box center [117, 129] width 43 height 8
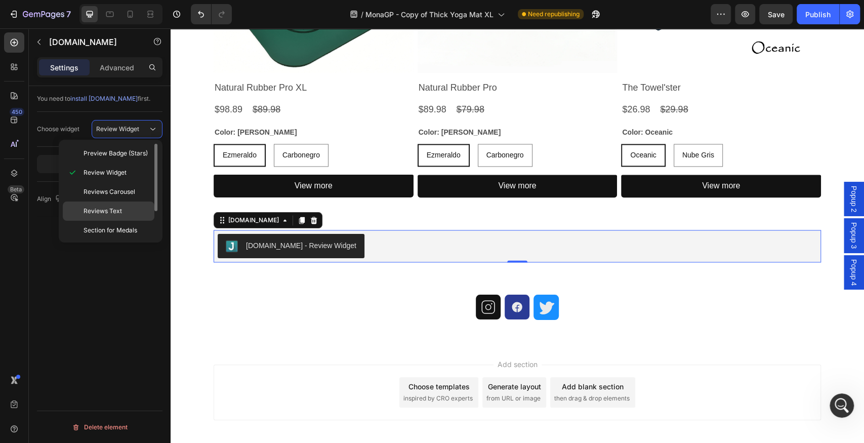
click at [127, 213] on p "Reviews Text" at bounding box center [117, 211] width 66 height 9
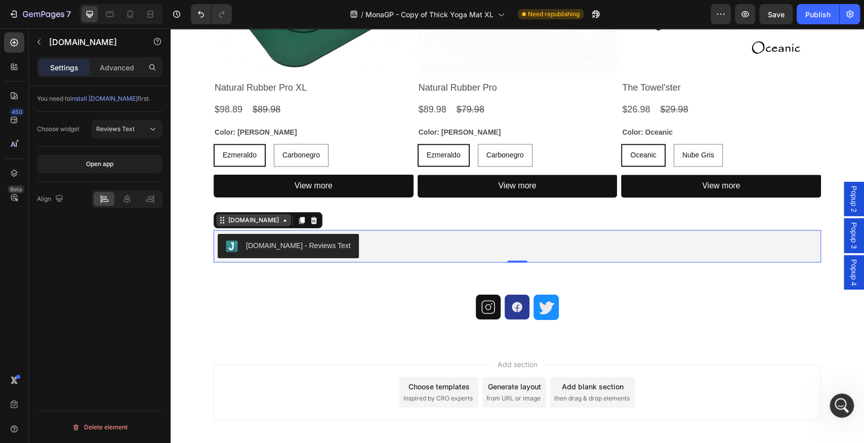
click at [247, 218] on div "[DOMAIN_NAME]" at bounding box center [253, 220] width 55 height 9
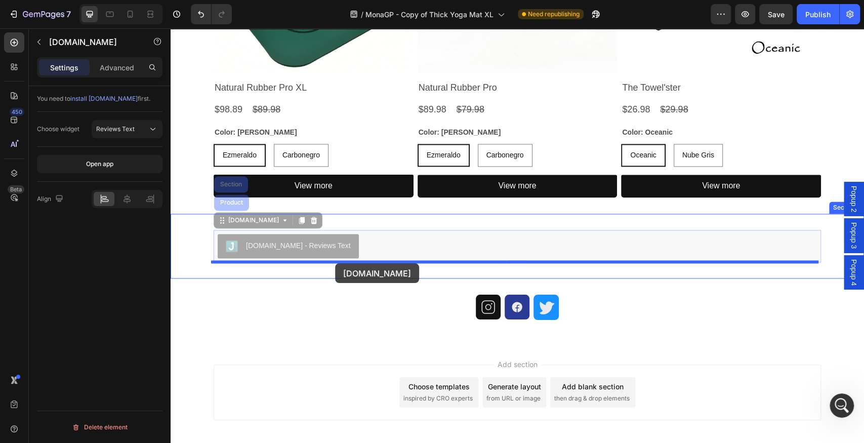
drag, startPoint x: 246, startPoint y: 221, endPoint x: 335, endPoint y: 263, distance: 98.0
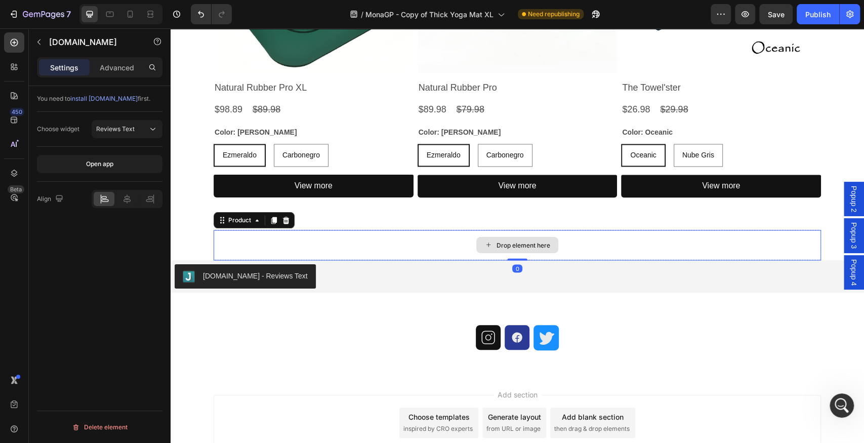
click at [350, 238] on div "Drop element here" at bounding box center [517, 245] width 607 height 30
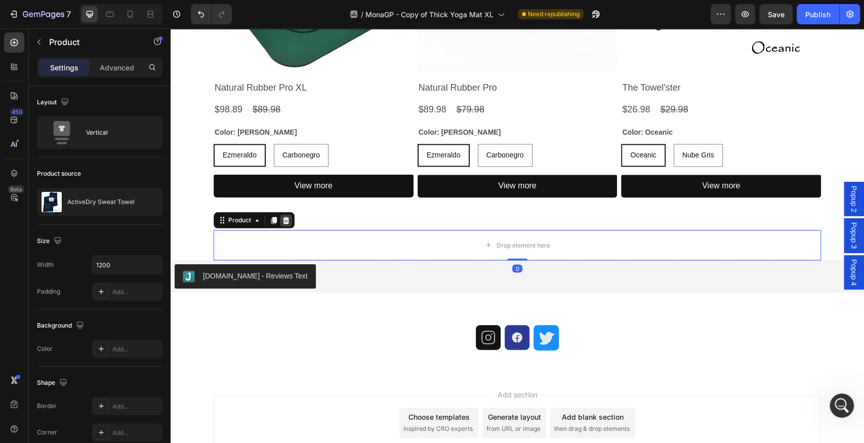
click at [283, 221] on icon at bounding box center [286, 220] width 7 height 7
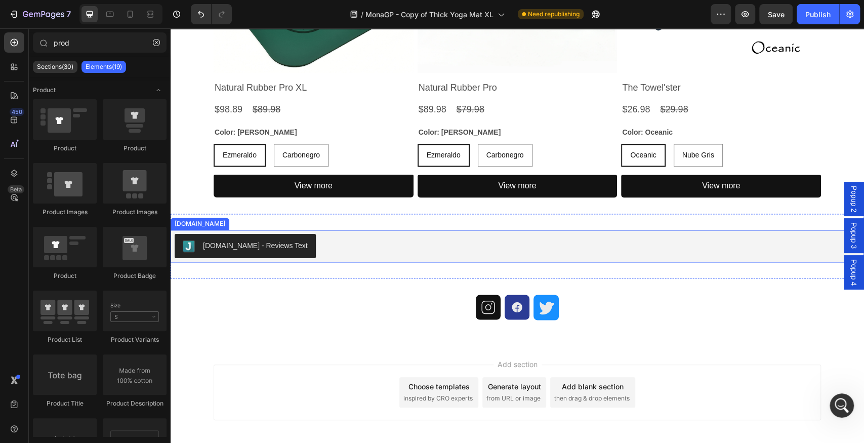
click at [333, 244] on div "[DOMAIN_NAME] - Reviews Text" at bounding box center [517, 246] width 685 height 24
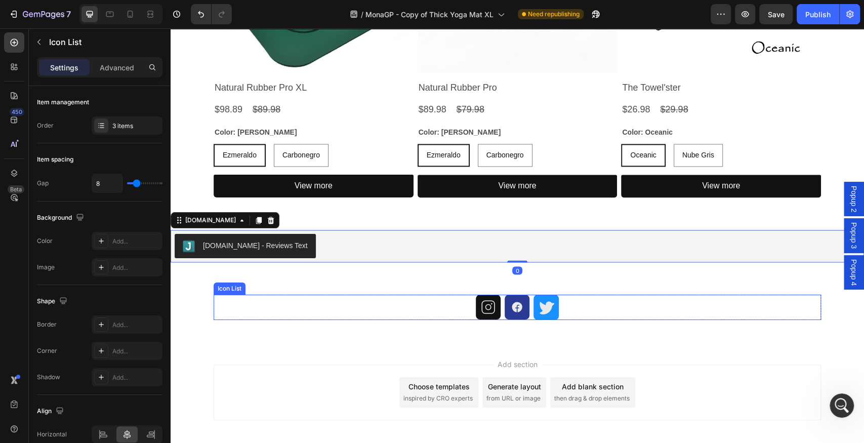
click at [665, 298] on div "Icon Icon Icon" at bounding box center [517, 307] width 607 height 25
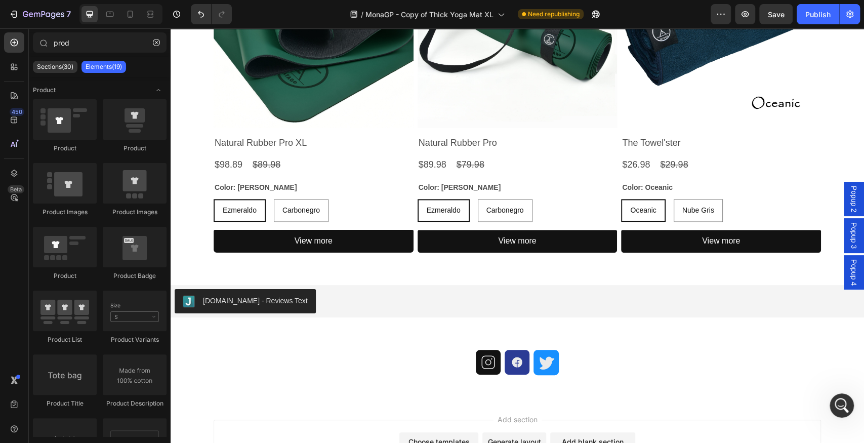
scroll to position [1079, 0]
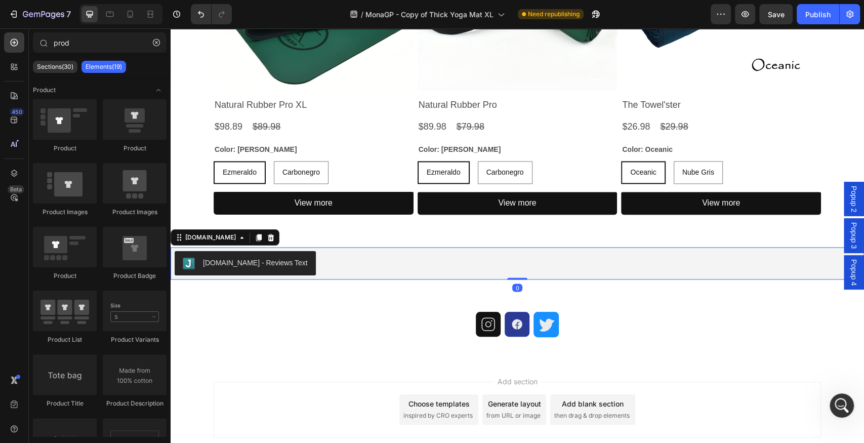
click at [471, 256] on div "[DOMAIN_NAME] - Reviews Text" at bounding box center [517, 263] width 685 height 24
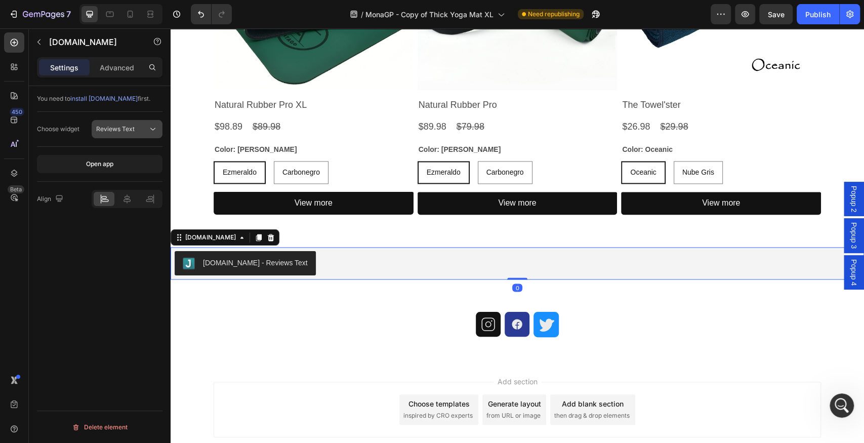
click at [145, 128] on div "Reviews Text" at bounding box center [122, 129] width 52 height 9
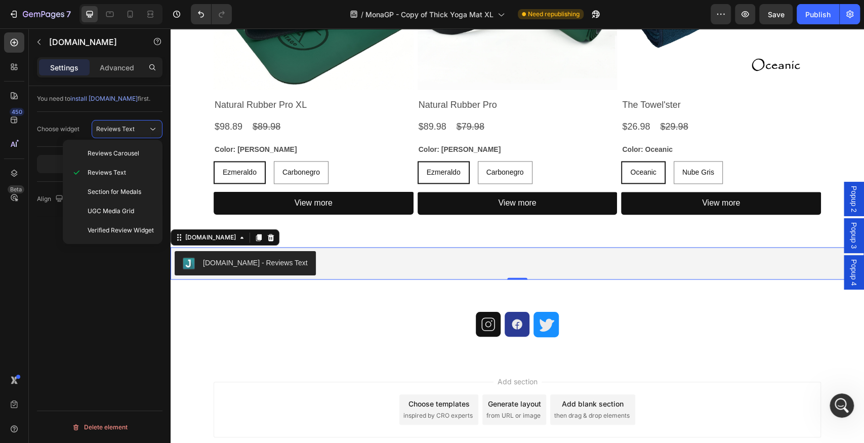
click at [129, 263] on div "You need to install [DOMAIN_NAME] first. Choose widget Reviews Text Open app Al…" at bounding box center [100, 279] width 142 height 386
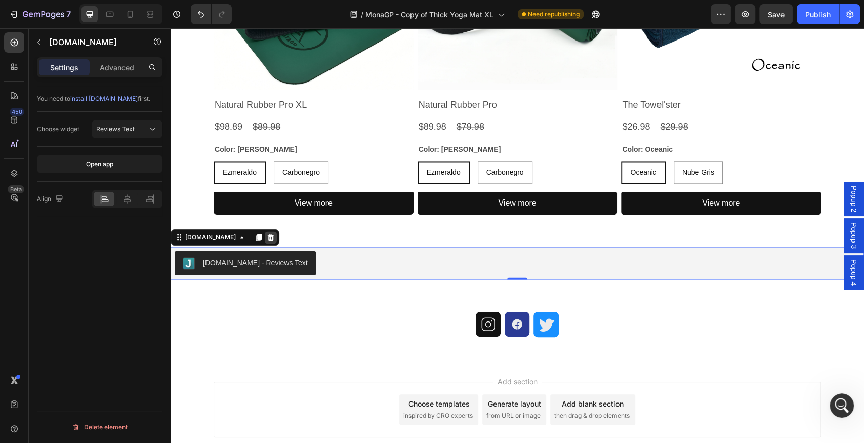
click at [268, 235] on icon at bounding box center [271, 237] width 7 height 7
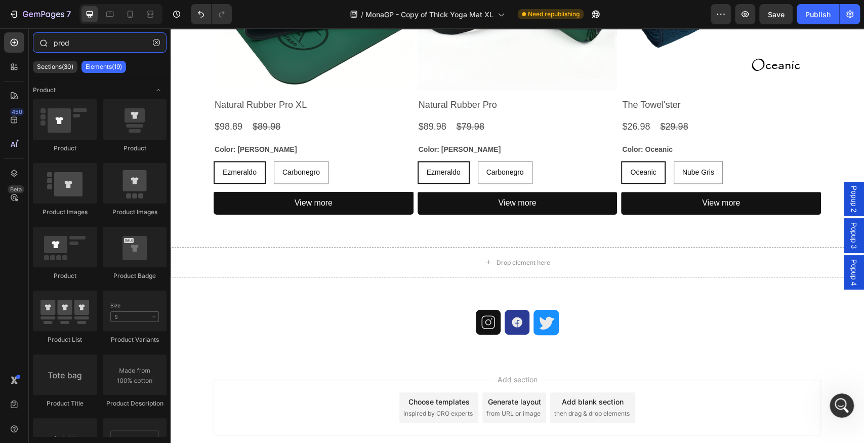
click at [97, 41] on input "prod" at bounding box center [100, 42] width 134 height 20
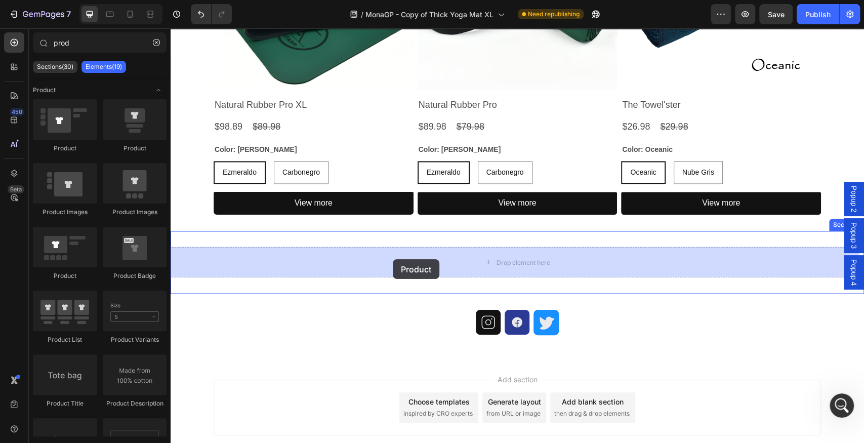
drag, startPoint x: 336, startPoint y: 168, endPoint x: 393, endPoint y: 259, distance: 107.6
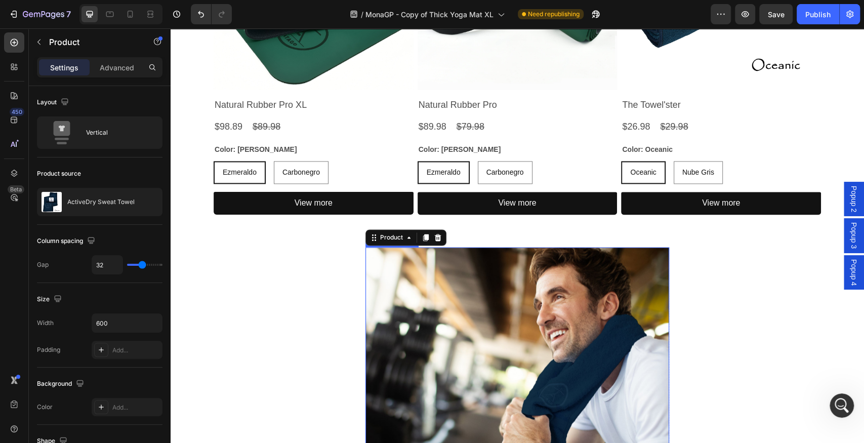
click at [540, 285] on img at bounding box center [517, 399] width 304 height 304
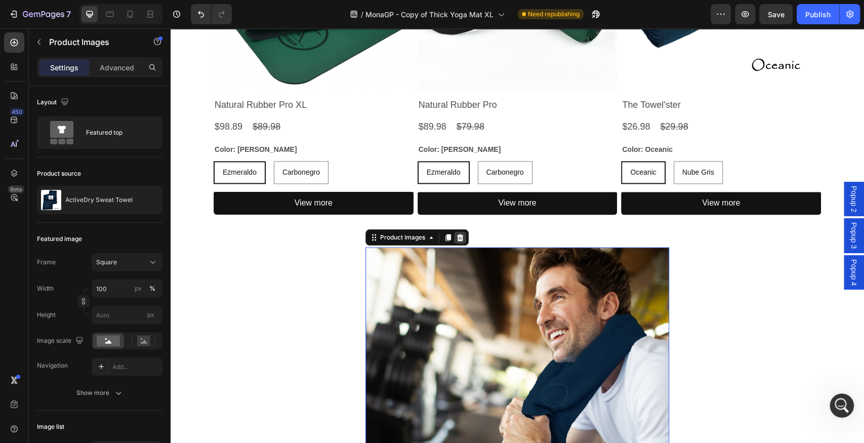
click at [459, 238] on icon at bounding box center [460, 237] width 8 height 8
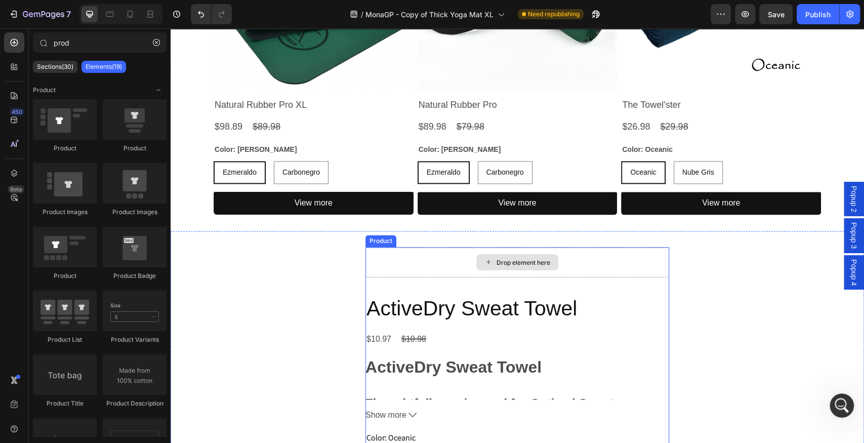
click at [407, 259] on div "Drop element here" at bounding box center [517, 262] width 304 height 30
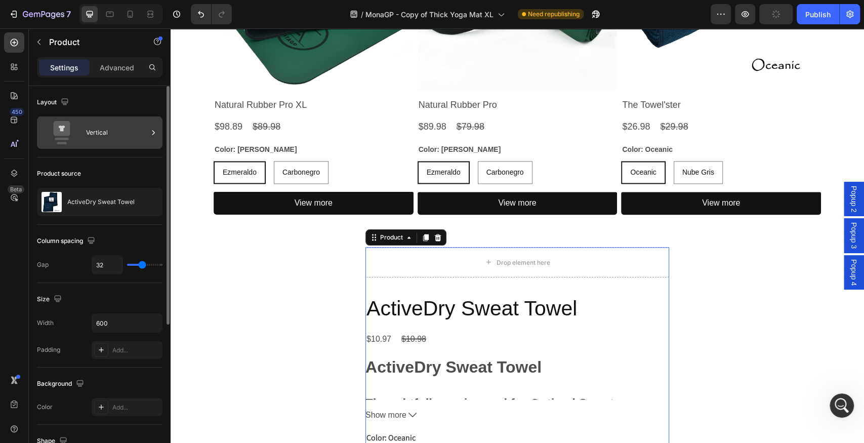
click at [115, 131] on div "Vertical" at bounding box center [117, 132] width 62 height 23
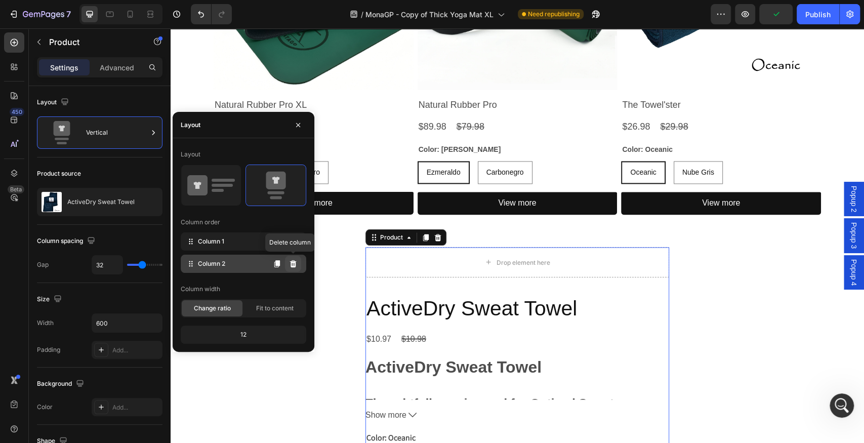
click at [295, 265] on icon at bounding box center [293, 263] width 7 height 7
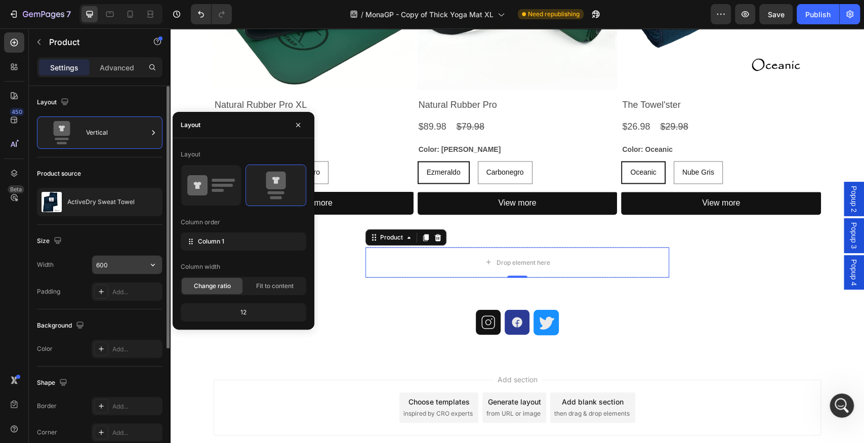
click at [122, 260] on input "600" at bounding box center [127, 265] width 70 height 18
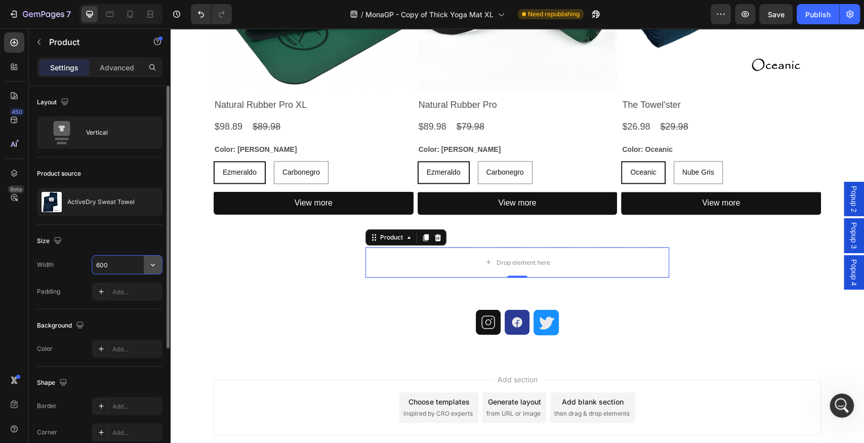
click at [151, 262] on icon "button" at bounding box center [153, 265] width 10 height 10
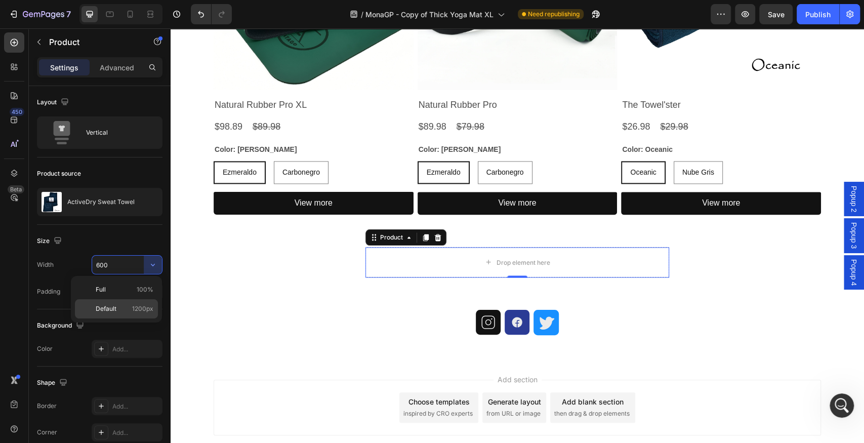
click at [130, 306] on p "Default 1200px" at bounding box center [125, 308] width 58 height 9
type input "1200"
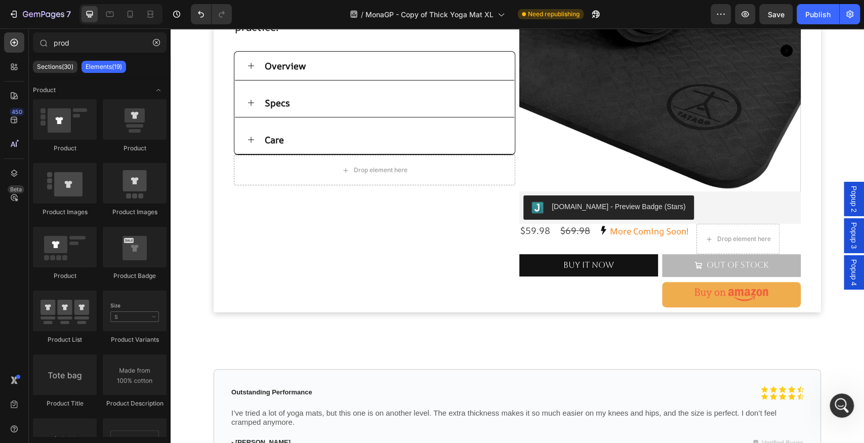
scroll to position [164, 0]
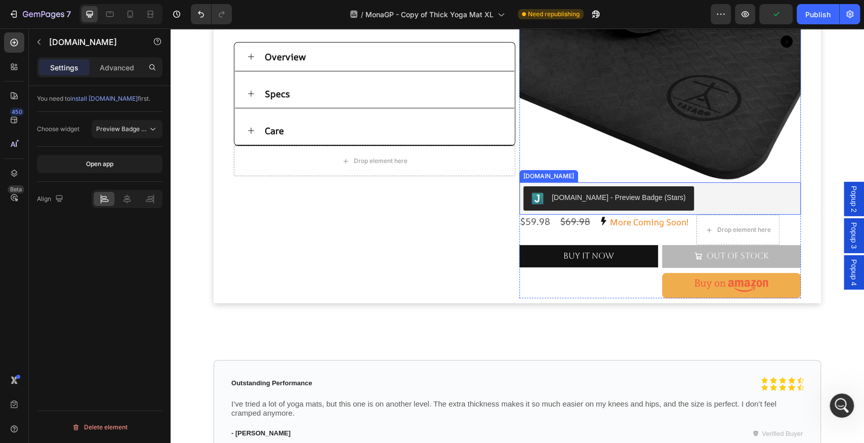
click at [577, 199] on div "[DOMAIN_NAME] - Preview Badge (Stars)" at bounding box center [619, 197] width 134 height 11
click at [605, 173] on icon at bounding box center [608, 172] width 6 height 7
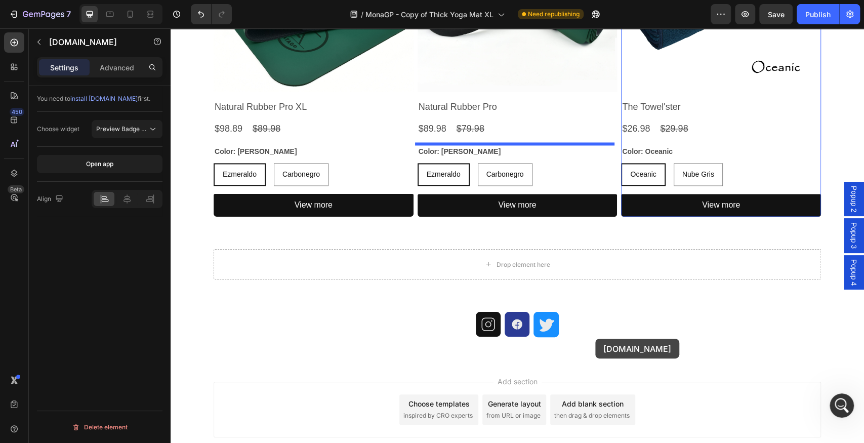
scroll to position [1143, 0]
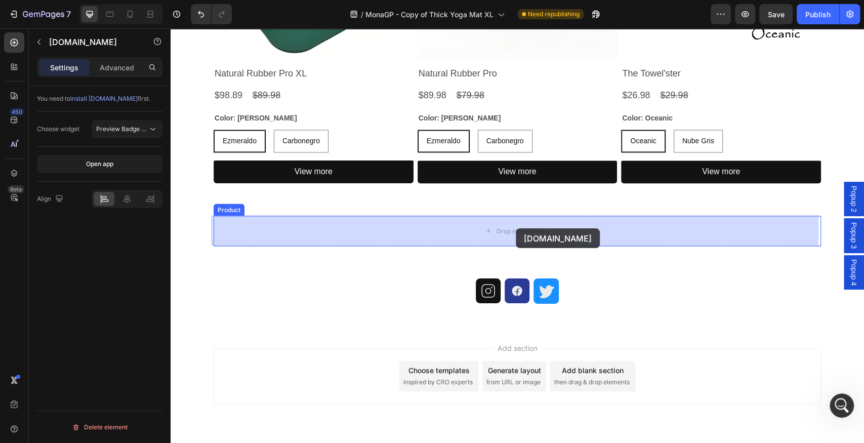
drag, startPoint x: 538, startPoint y: 204, endPoint x: 518, endPoint y: 231, distance: 33.0
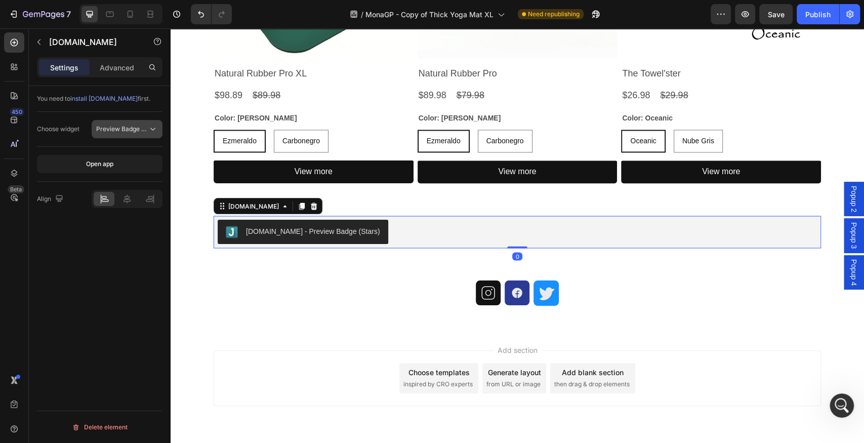
click at [131, 128] on span "Preview Badge (Stars)" at bounding box center [128, 129] width 64 height 8
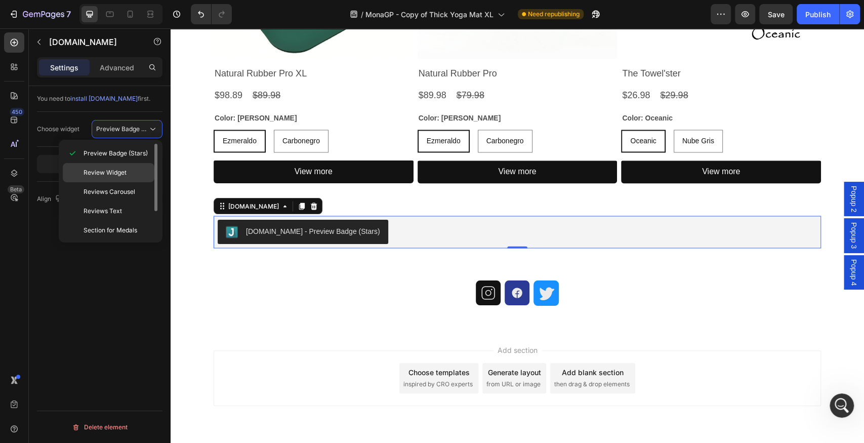
click at [126, 171] on span "Review Widget" at bounding box center [105, 172] width 43 height 9
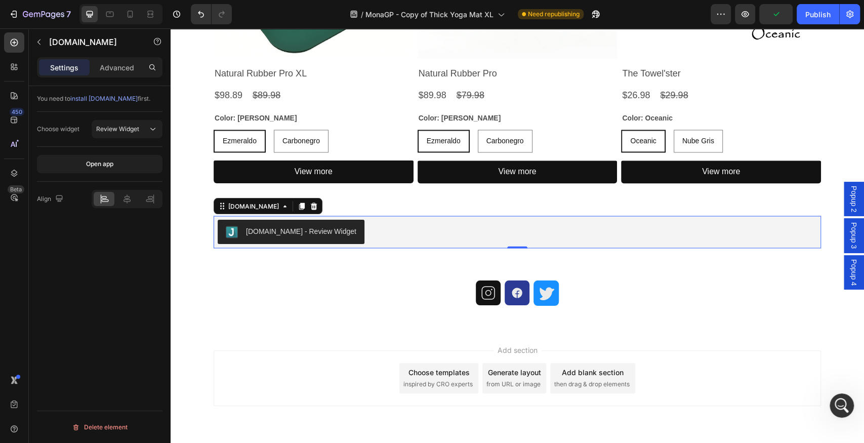
click at [381, 234] on div "[DOMAIN_NAME] - Review Widget" at bounding box center [517, 232] width 599 height 24
click at [246, 207] on div "[DOMAIN_NAME]" at bounding box center [253, 205] width 55 height 9
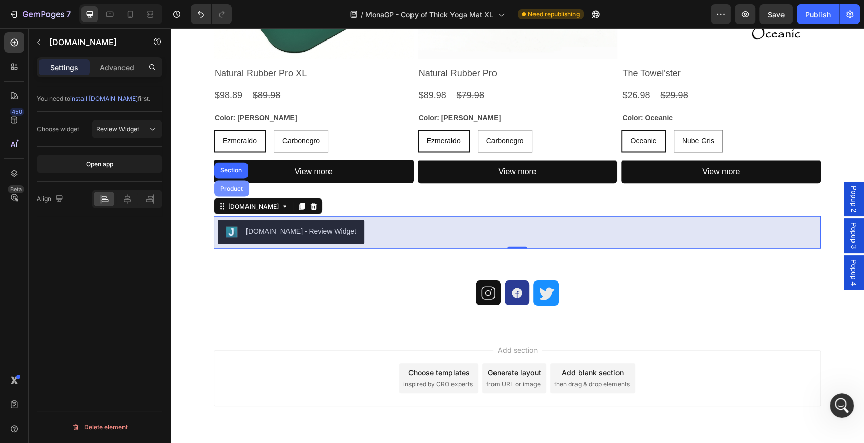
click at [231, 188] on div "Product" at bounding box center [231, 188] width 27 height 6
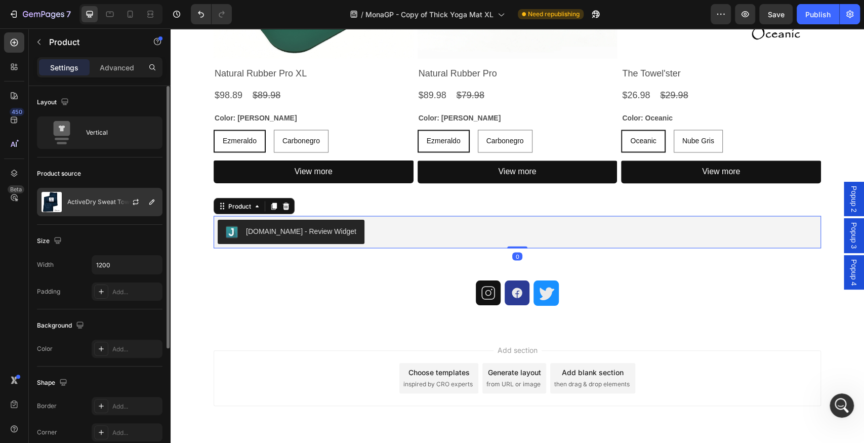
click at [92, 201] on p "ActiveDry Sweat Towel" at bounding box center [100, 201] width 67 height 7
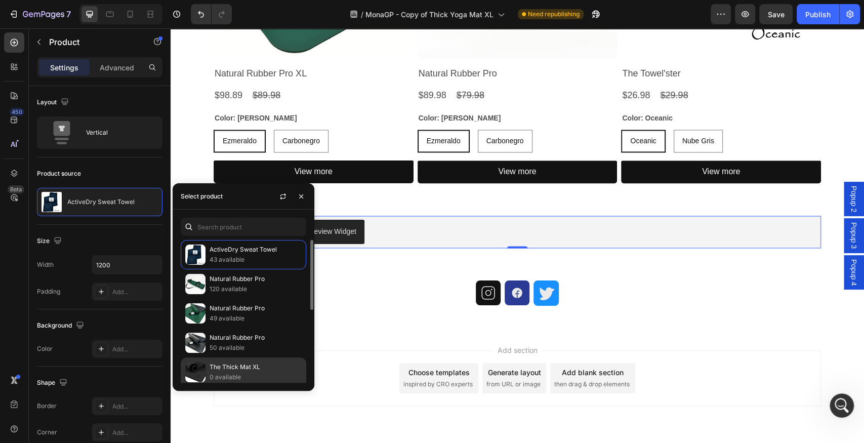
click at [243, 365] on p "The Thick Mat XL" at bounding box center [256, 367] width 92 height 10
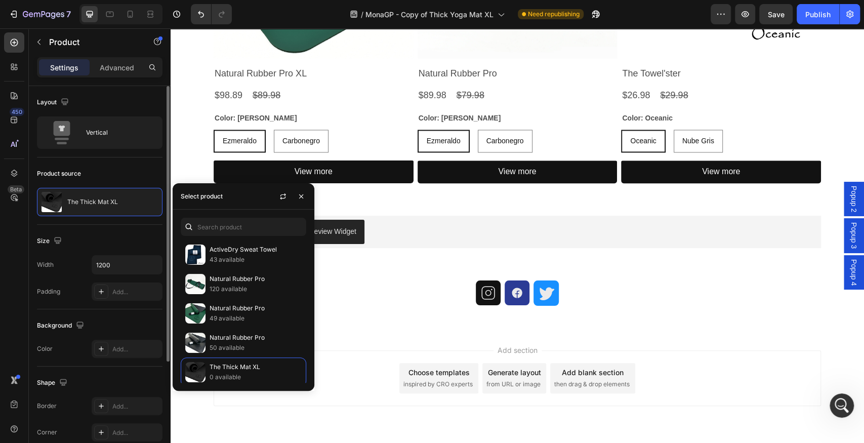
click at [116, 170] on div "Product source" at bounding box center [100, 174] width 126 height 16
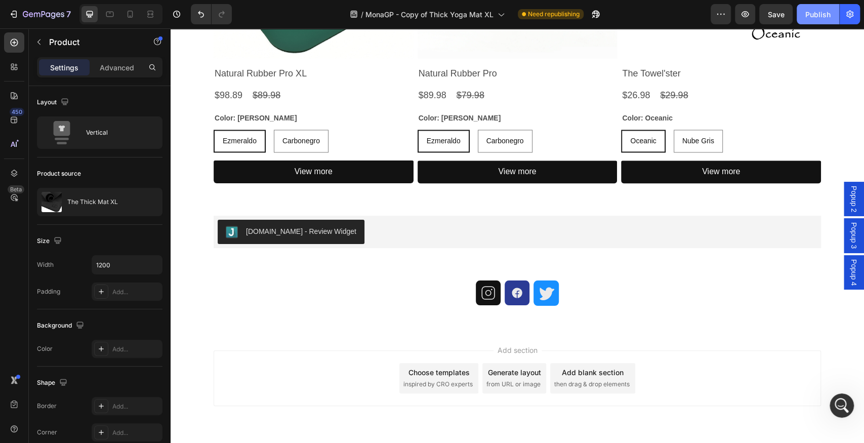
click at [808, 18] on div "Publish" at bounding box center [817, 14] width 25 height 11
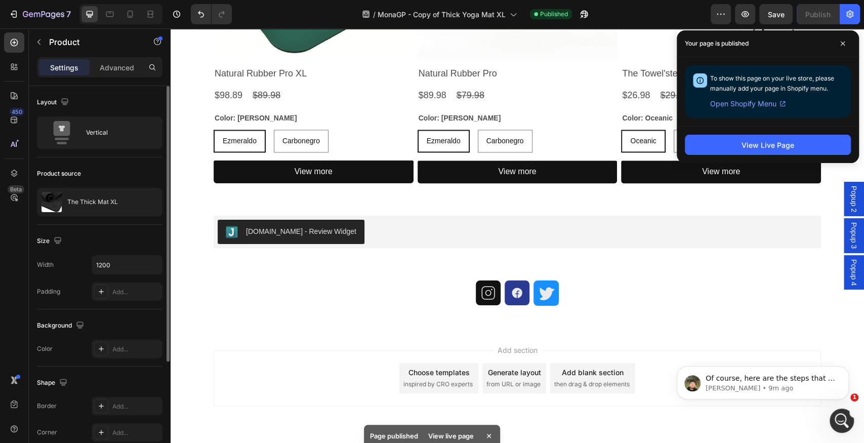
scroll to position [0, 0]
